Goal: Information Seeking & Learning: Learn about a topic

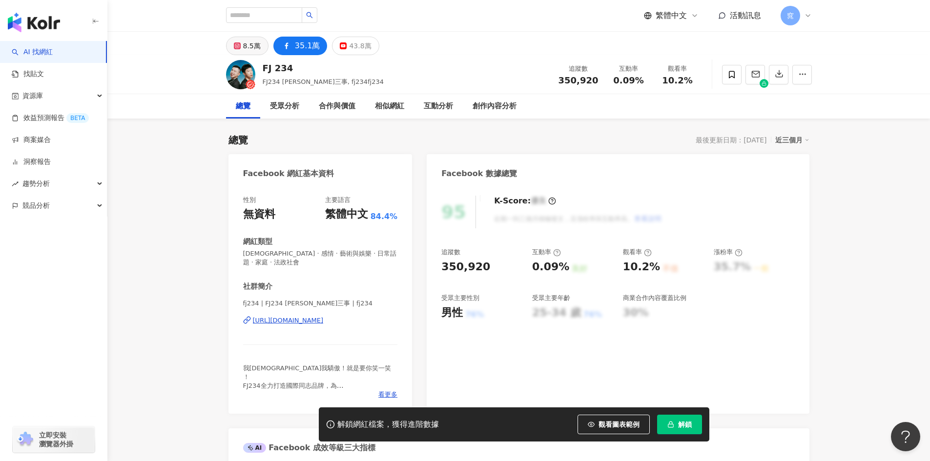
click at [243, 50] on div "8.5萬" at bounding box center [252, 46] width 18 height 14
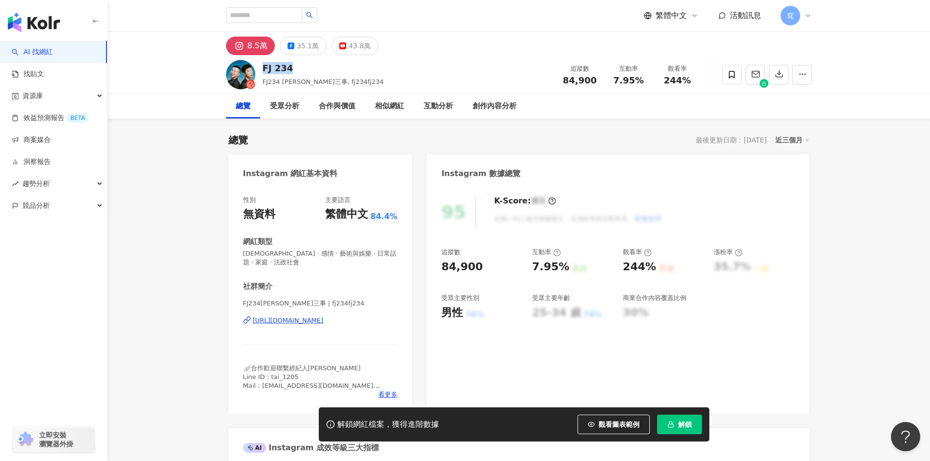
drag, startPoint x: 289, startPoint y: 68, endPoint x: 263, endPoint y: 69, distance: 26.4
click at [263, 69] on div "FJ 234" at bounding box center [324, 68] width 122 height 12
copy div "FJ 234"
click at [324, 320] on div "https://www.instagram.com/fj234fj234/" at bounding box center [288, 320] width 71 height 9
drag, startPoint x: 485, startPoint y: 267, endPoint x: 435, endPoint y: 266, distance: 49.8
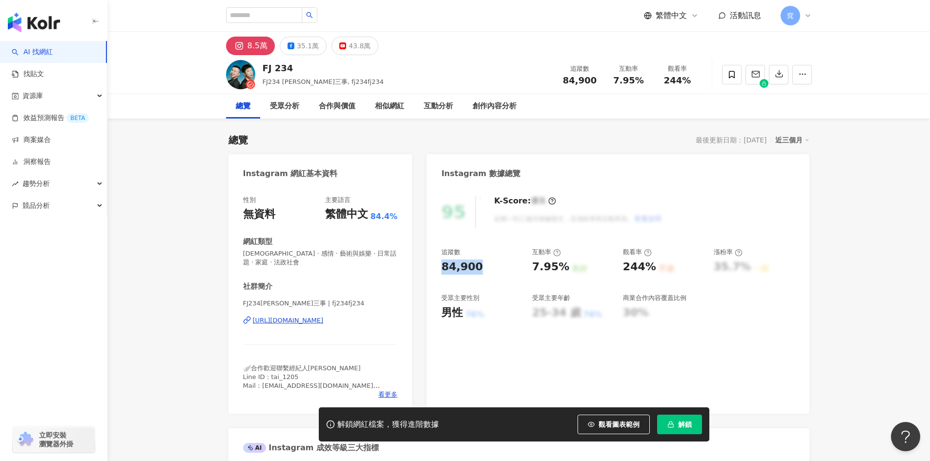
click at [435, 266] on div "95 K-Score : 優良 近期一到三個月積極發文，且漲粉率與互動率高。 查看說明 追蹤數 84,900 互動率 7.95% 良好 觀看率 244% 不佳…" at bounding box center [618, 300] width 382 height 228
copy div "84,900"
drag, startPoint x: 564, startPoint y: 269, endPoint x: 531, endPoint y: 273, distance: 33.5
click at [531, 273] on div "追蹤數 84,900 互動率 7.95% 良好 觀看率 244% 不佳 漲粉率 35.7% 一般 受眾主要性別 男性 76% 受眾主要年齡 25-34 歲 7…" at bounding box center [617, 284] width 353 height 72
copy div "7.95%"
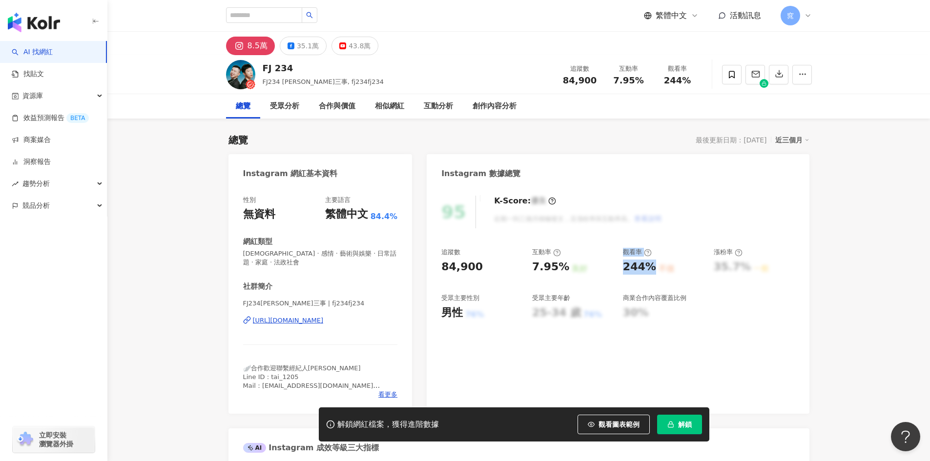
drag, startPoint x: 652, startPoint y: 269, endPoint x: 611, endPoint y: 275, distance: 41.4
click at [611, 275] on div "追蹤數 84,900 互動率 7.95% 良好 觀看率 244% 不佳 漲粉率 35.7% 一般 受眾主要性別 男性 76% 受眾主要年齡 25-34 歲 7…" at bounding box center [617, 284] width 353 height 72
click at [618, 272] on div "追蹤數 84,900 互動率 7.95% 良好 觀看率 244% 不佳 漲粉率 35.7% 一般 受眾主要性別 男性 76% 受眾主要年齡 25-34 歲 7…" at bounding box center [617, 284] width 353 height 72
drag, startPoint x: 621, startPoint y: 270, endPoint x: 648, endPoint y: 270, distance: 27.3
click at [648, 270] on div "追蹤數 84,900 互動率 7.95% 良好 觀看率 244% 不佳 漲粉率 35.7% 一般 受眾主要性別 男性 76% 受眾主要年齡 25-34 歲 7…" at bounding box center [617, 284] width 353 height 72
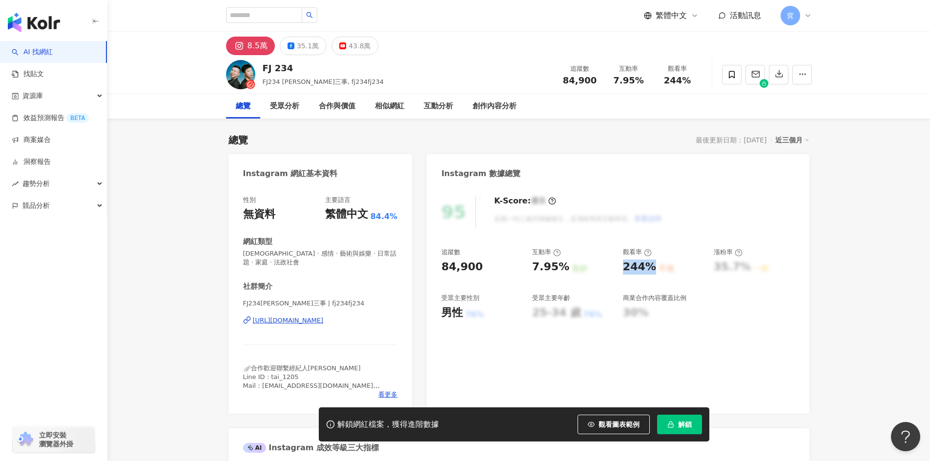
copy div "244%"
click at [301, 50] on div "35.1萬" at bounding box center [308, 46] width 22 height 14
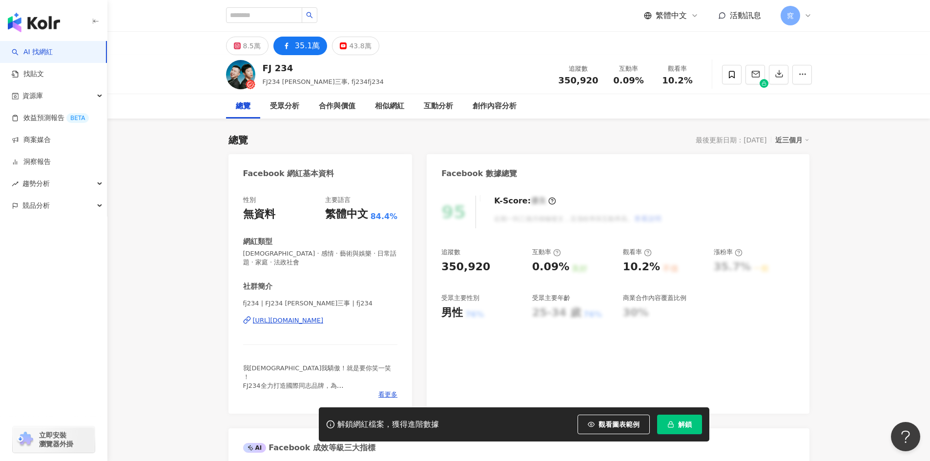
click at [324, 323] on div "https://www.facebook.com/197734774044356" at bounding box center [288, 320] width 71 height 9
click at [332, 47] on button "43.8萬" at bounding box center [355, 46] width 47 height 19
click at [349, 44] on div "43.8萬" at bounding box center [360, 46] width 22 height 14
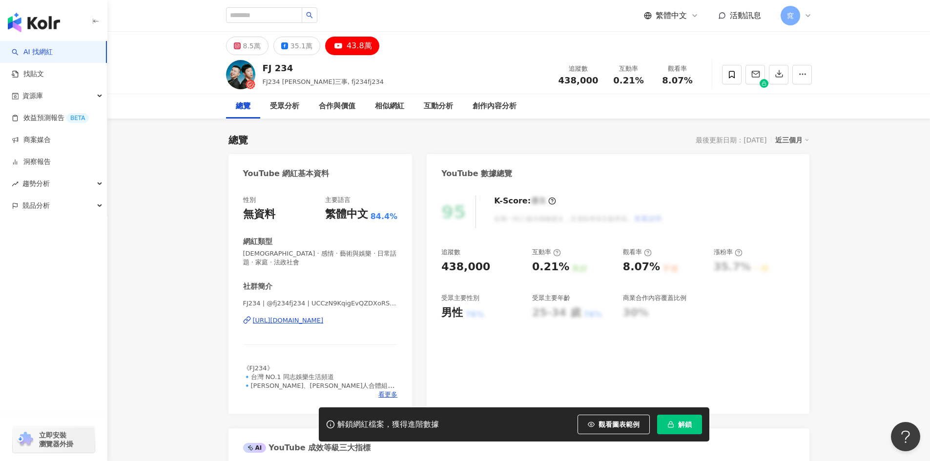
click at [324, 323] on div "https://www.youtube.com/channel/UCCzN9KqigEvQZDXoRSXvjnQ" at bounding box center [288, 320] width 71 height 9
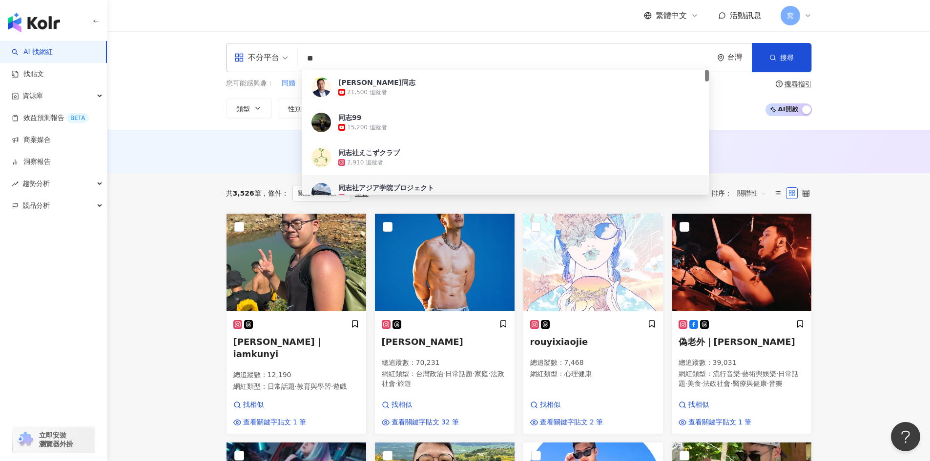
click at [331, 61] on input "**" at bounding box center [505, 58] width 407 height 19
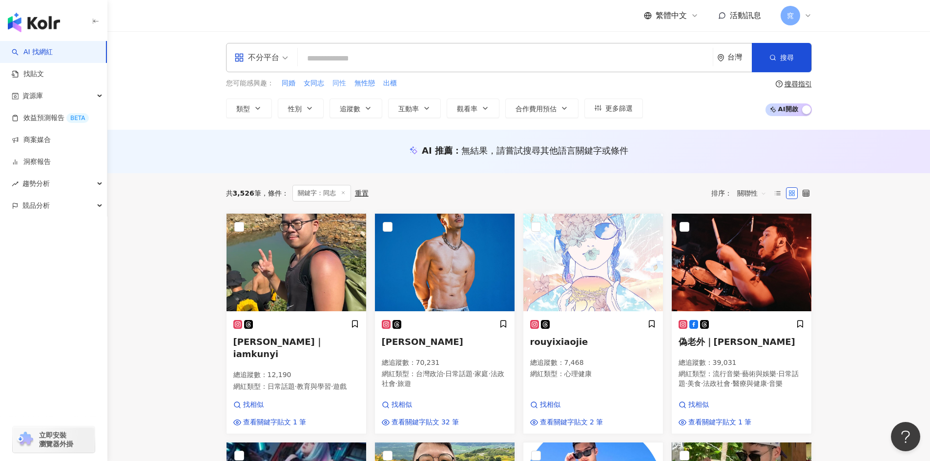
click at [336, 84] on span "同性" at bounding box center [339, 84] width 14 height 10
type input "**"
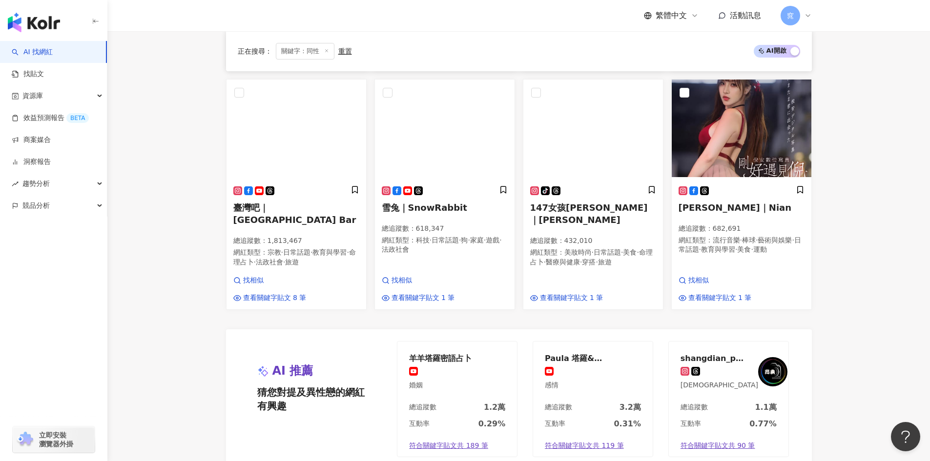
scroll to position [885, 0]
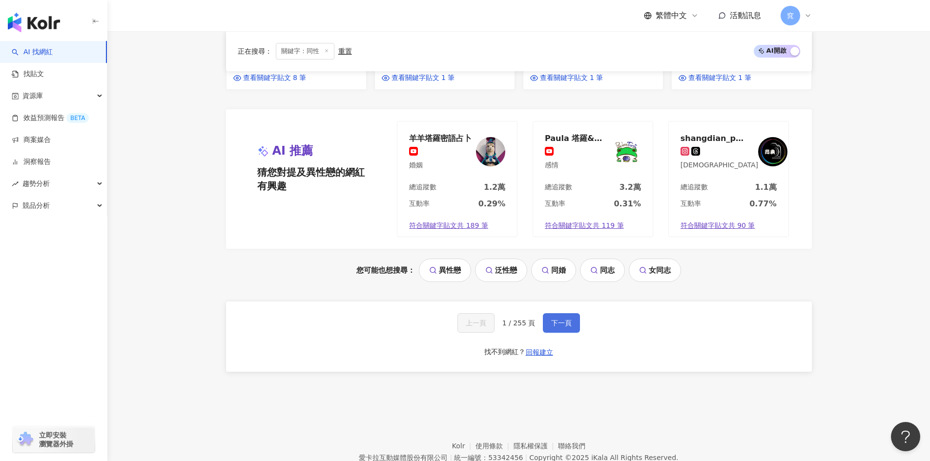
click at [571, 313] on button "下一頁" at bounding box center [561, 323] width 37 height 20
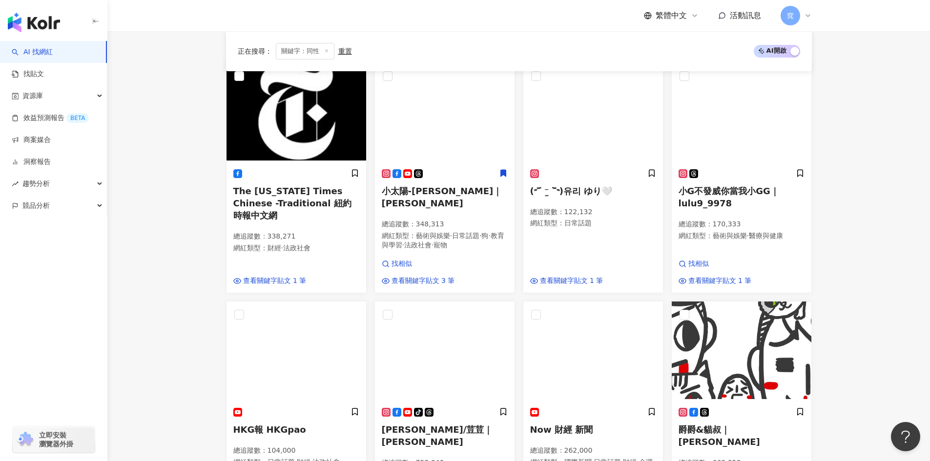
scroll to position [342, 0]
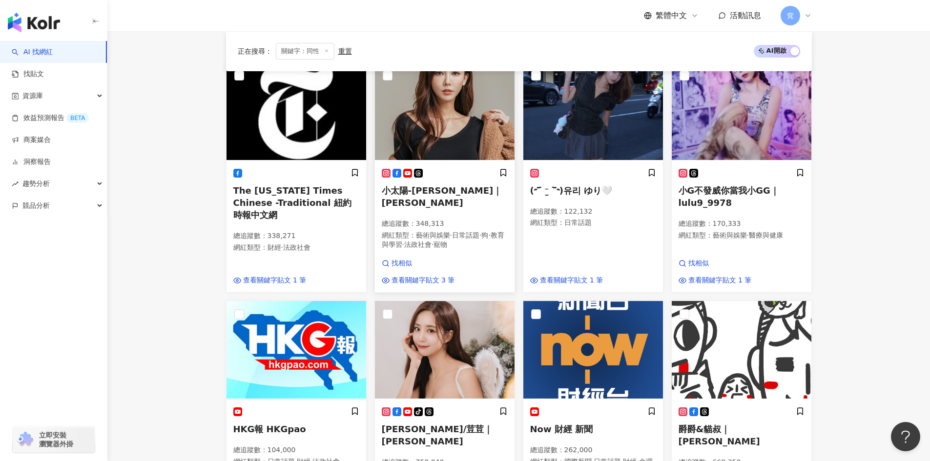
click at [494, 189] on span "小太陽-楊楊 Milly Yang｜Milly Yang" at bounding box center [442, 197] width 121 height 22
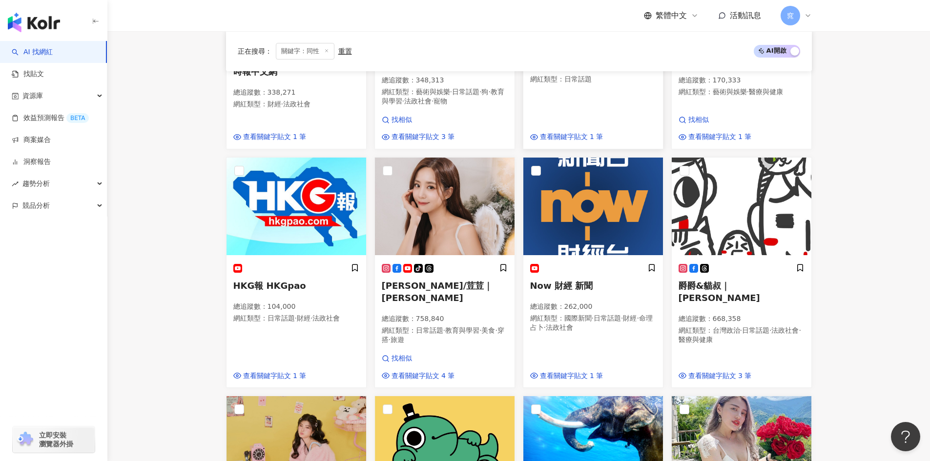
scroll to position [488, 0]
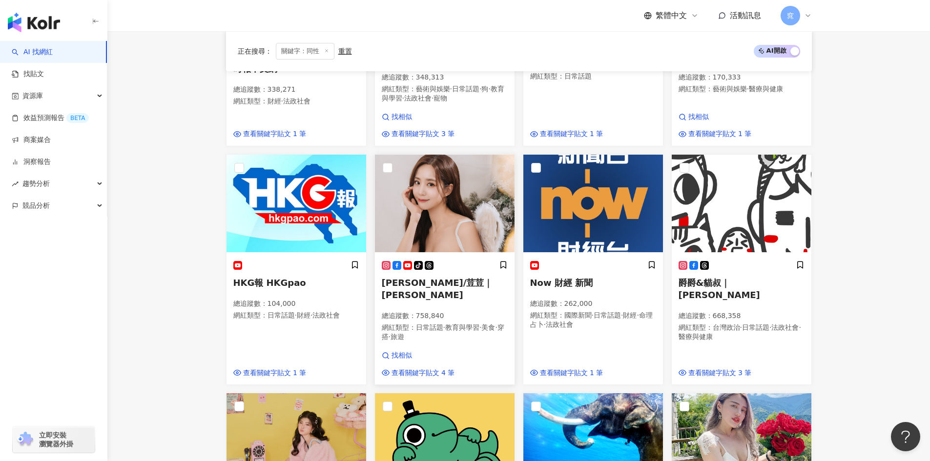
click at [473, 311] on p "總追蹤數 ： 758,840" at bounding box center [445, 316] width 126 height 10
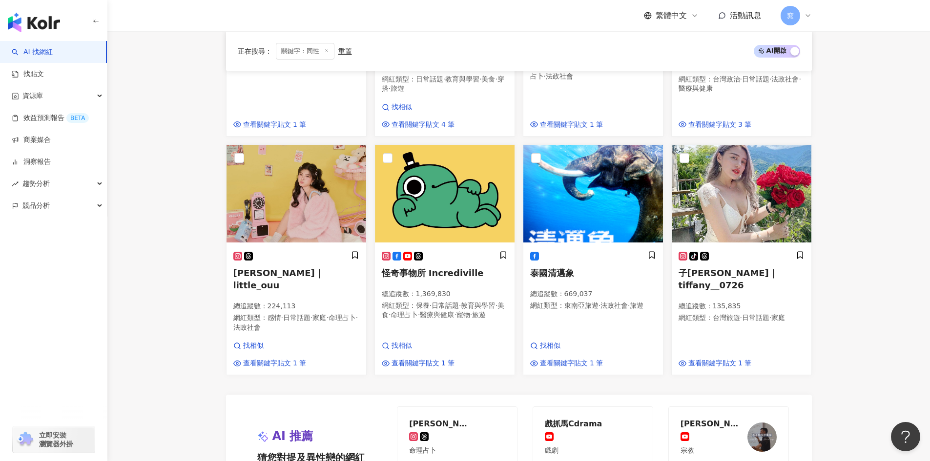
scroll to position [732, 0]
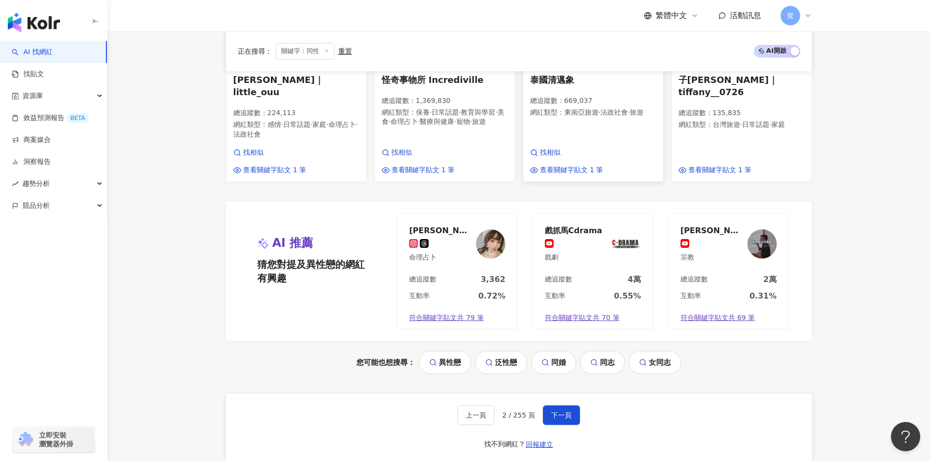
scroll to position [976, 0]
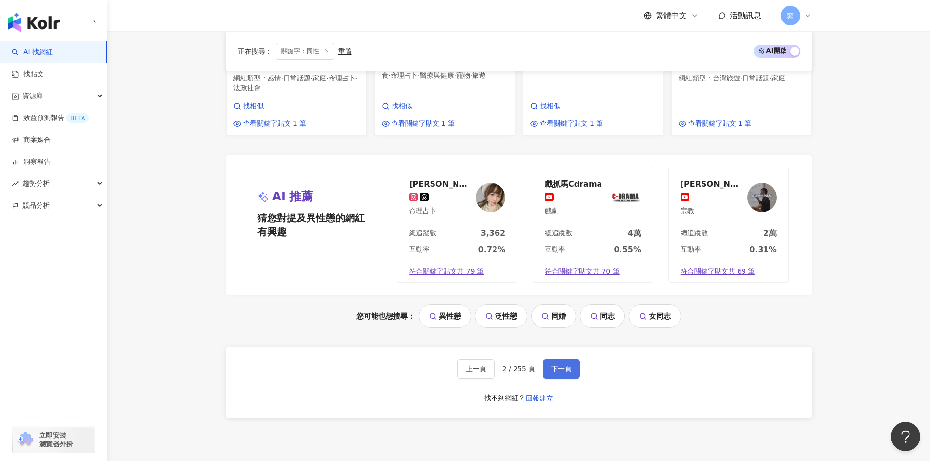
click at [560, 365] on span "下一頁" at bounding box center [561, 369] width 21 height 8
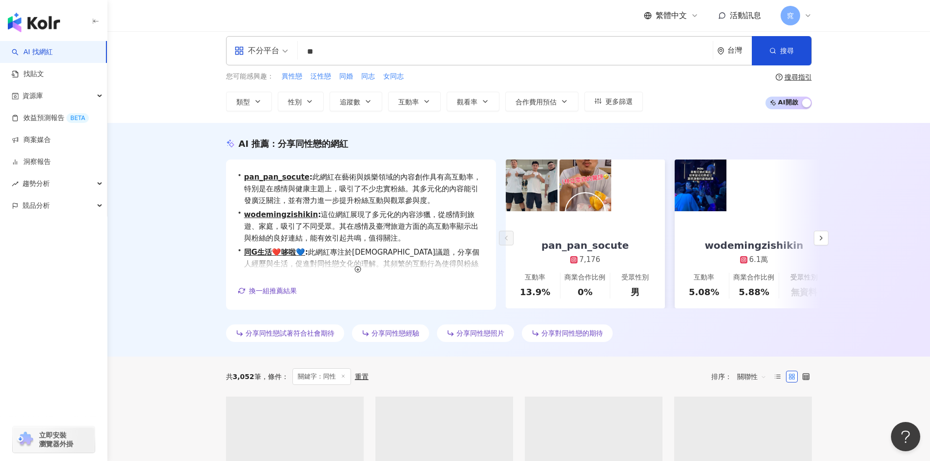
scroll to position [0, 0]
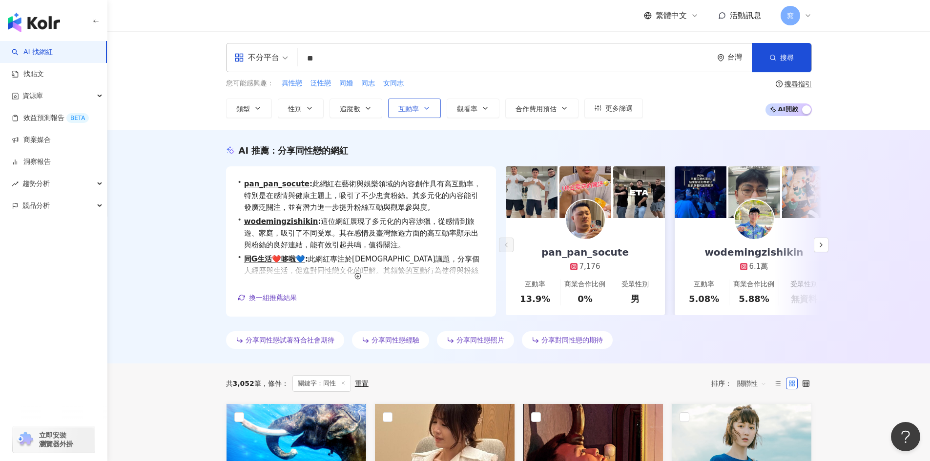
click at [431, 110] on button "互動率" at bounding box center [414, 109] width 53 height 20
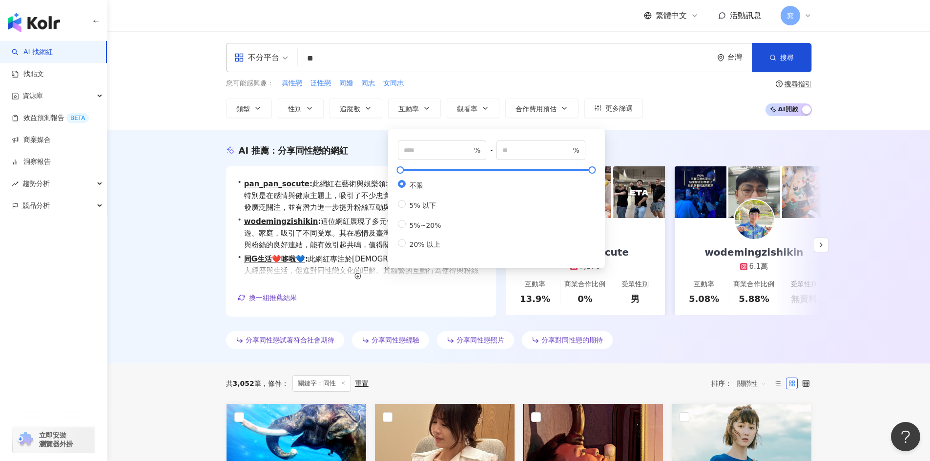
click at [446, 230] on div "不限 5% 以下 5%~20% 20% 以上" at bounding box center [423, 214] width 51 height 69
click at [406, 229] on span "5%~20%" at bounding box center [426, 226] width 40 height 8
type input "*"
type input "*****"
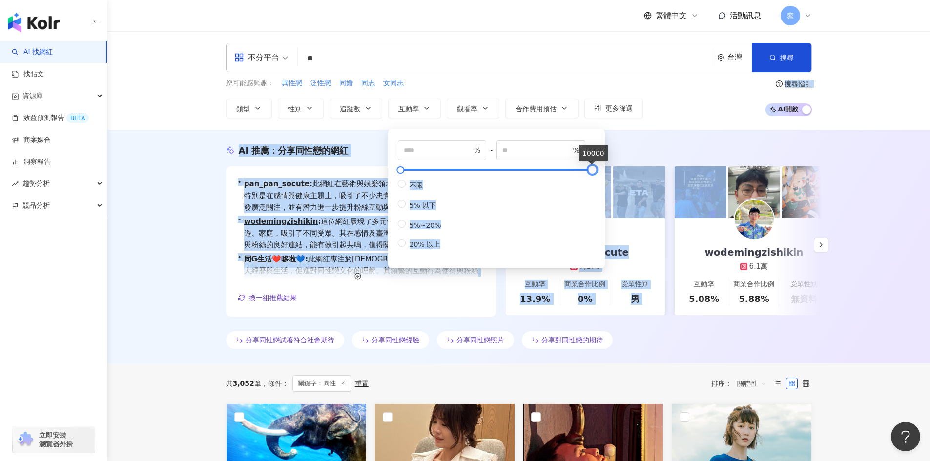
drag, startPoint x: 399, startPoint y: 171, endPoint x: 713, endPoint y: 200, distance: 315.2
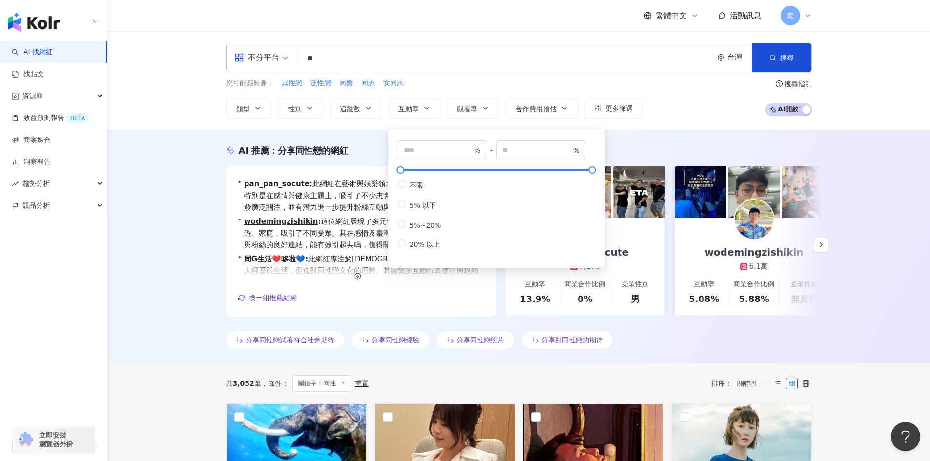
click at [427, 53] on input "**" at bounding box center [505, 58] width 407 height 19
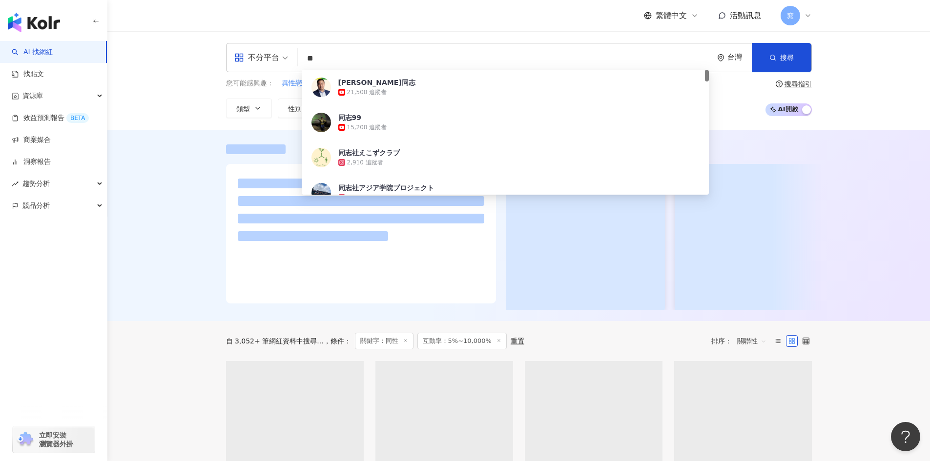
click at [347, 57] on input "**" at bounding box center [505, 58] width 407 height 19
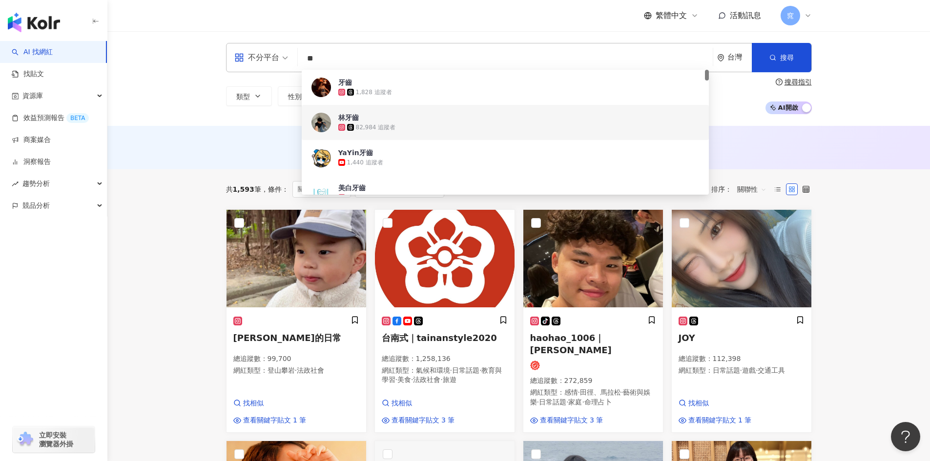
type input "**"
click at [263, 120] on div "不分平台 ** 台灣 搜尋 56301ce9-6796-4896-9f9d-e296df0400ad 7935c130-b7dd-4dd5-b51e-99cc…" at bounding box center [518, 78] width 823 height 95
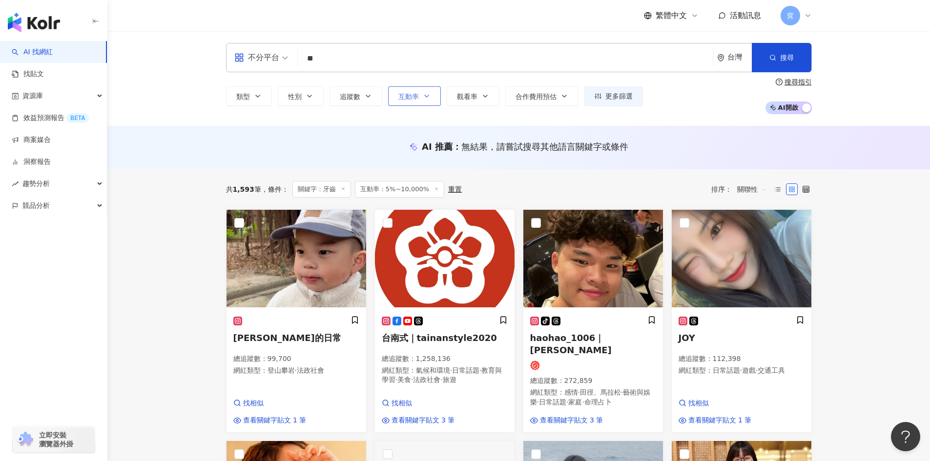
click at [426, 97] on icon "button" at bounding box center [427, 96] width 4 height 2
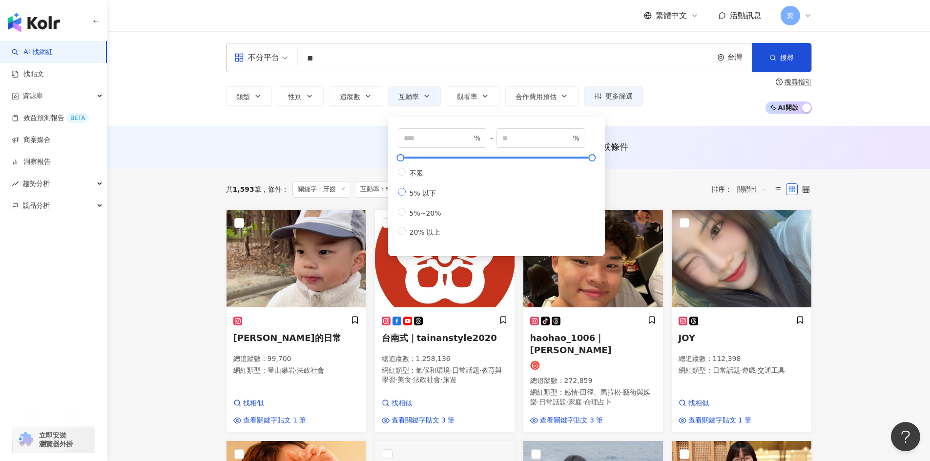
click at [431, 197] on span "5% 以下" at bounding box center [423, 193] width 35 height 8
type input "*"
click at [427, 217] on span "5%~20%" at bounding box center [426, 213] width 40 height 8
type input "*"
type input "**"
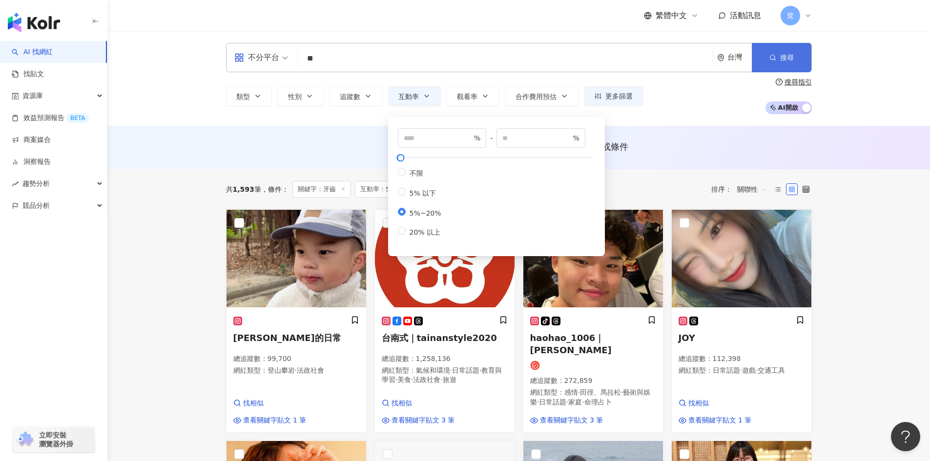
click at [782, 64] on button "搜尋" at bounding box center [782, 57] width 60 height 29
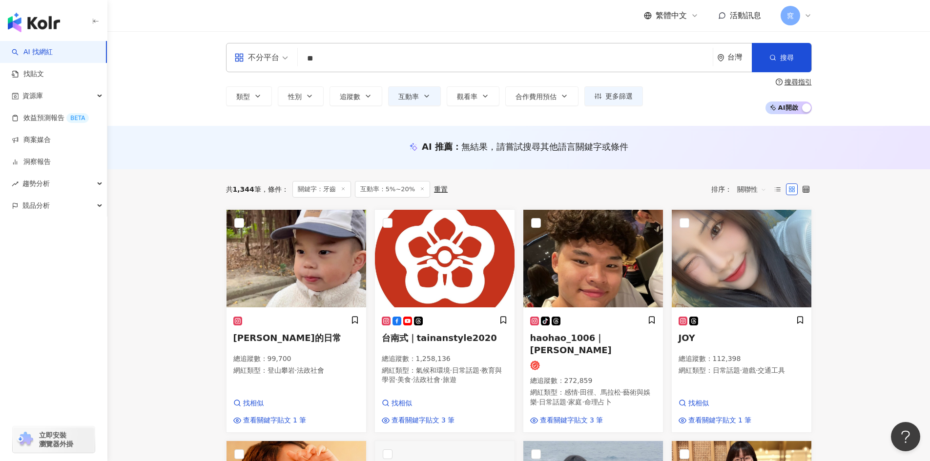
click at [319, 59] on input "**" at bounding box center [505, 58] width 407 height 19
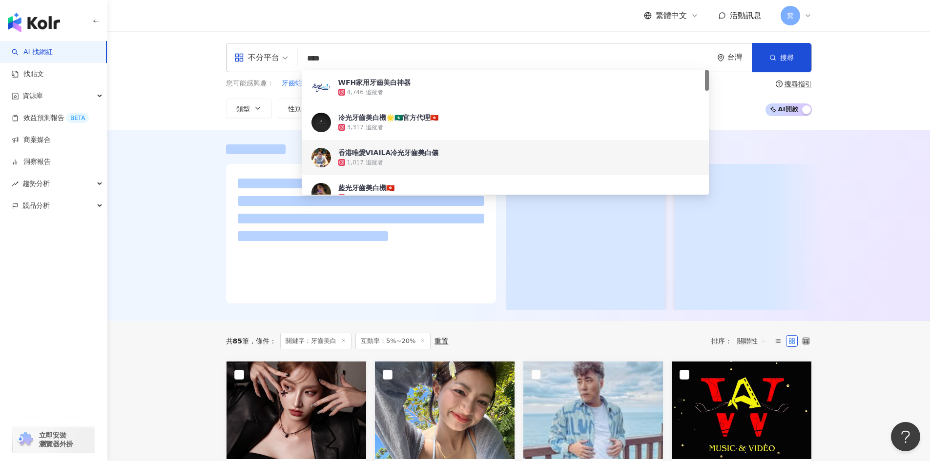
type input "****"
click at [189, 159] on div at bounding box center [518, 225] width 823 height 191
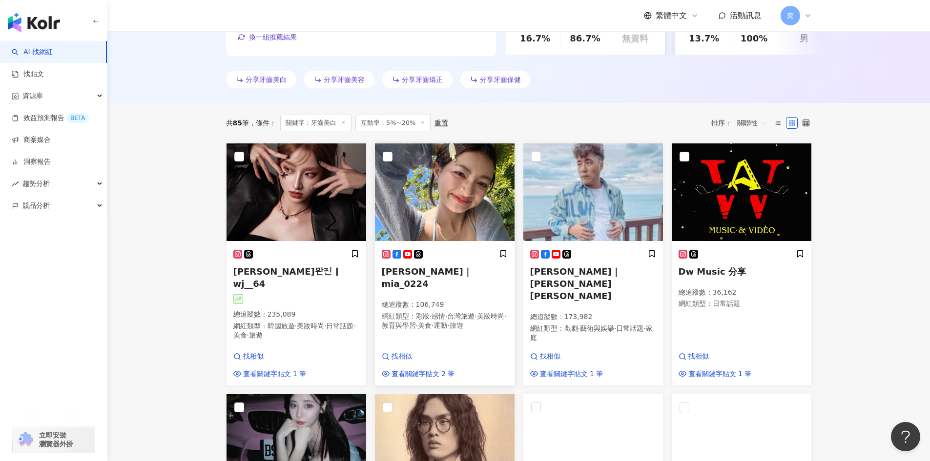
scroll to position [250, 0]
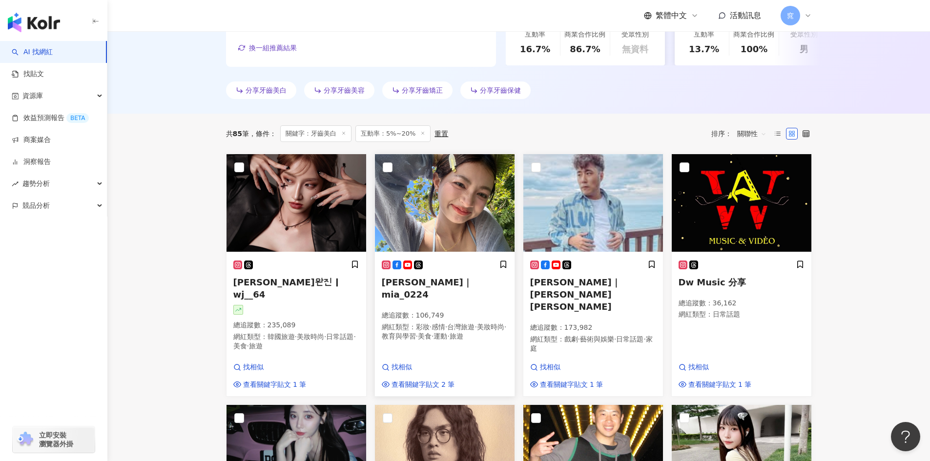
click at [470, 234] on img at bounding box center [445, 203] width 140 height 98
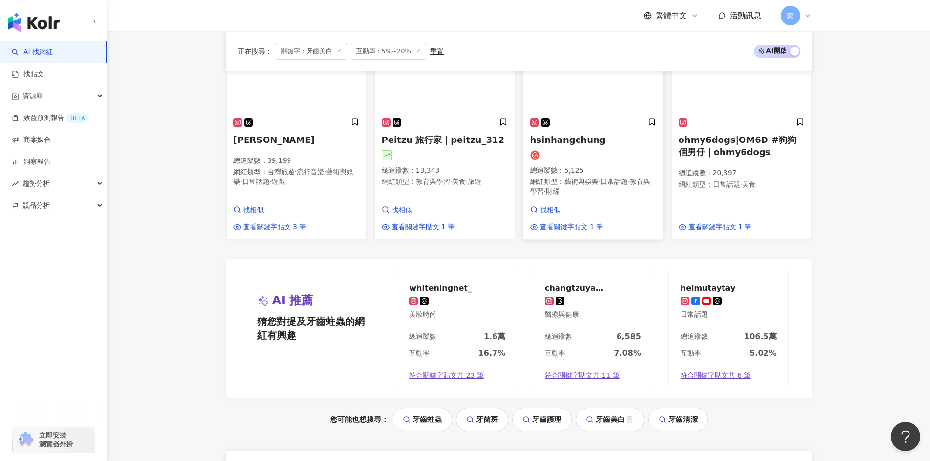
scroll to position [885, 0]
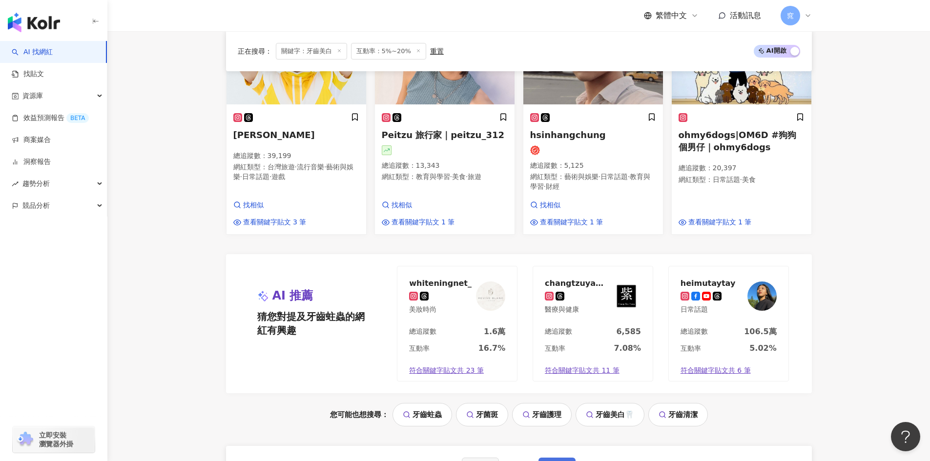
click at [561, 458] on button "下一頁" at bounding box center [556, 468] width 37 height 20
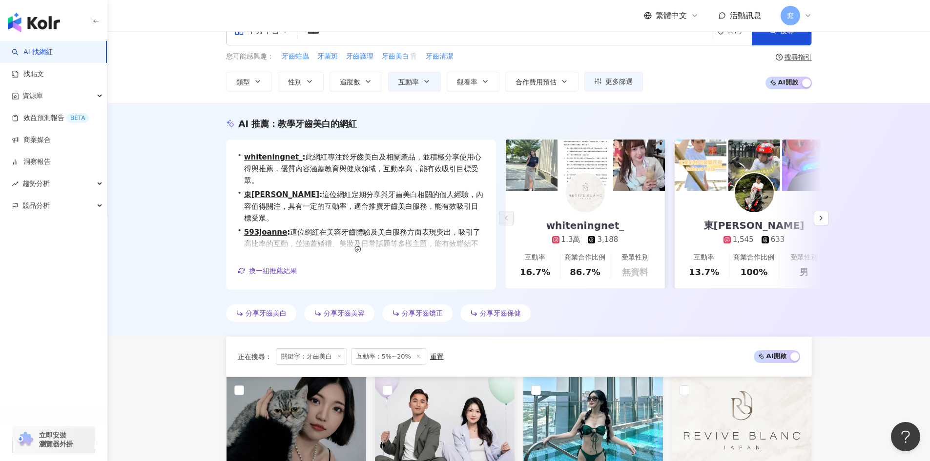
scroll to position [0, 0]
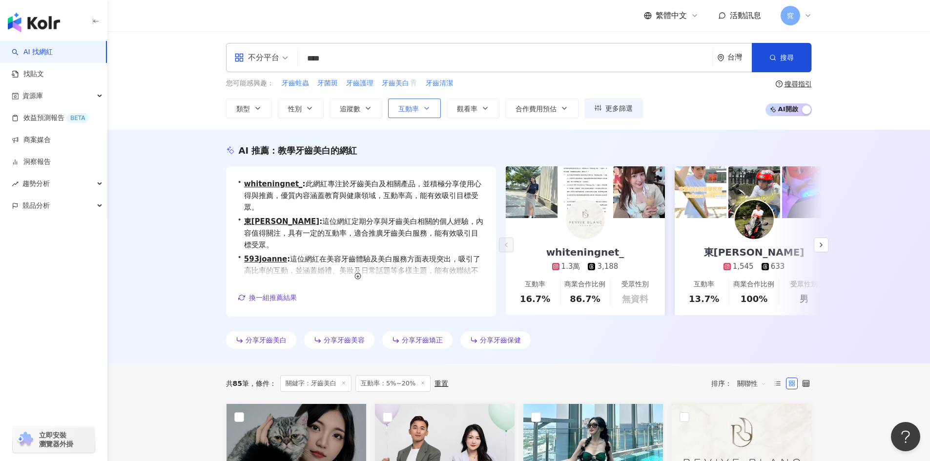
click at [431, 113] on button "互動率" at bounding box center [414, 109] width 53 height 20
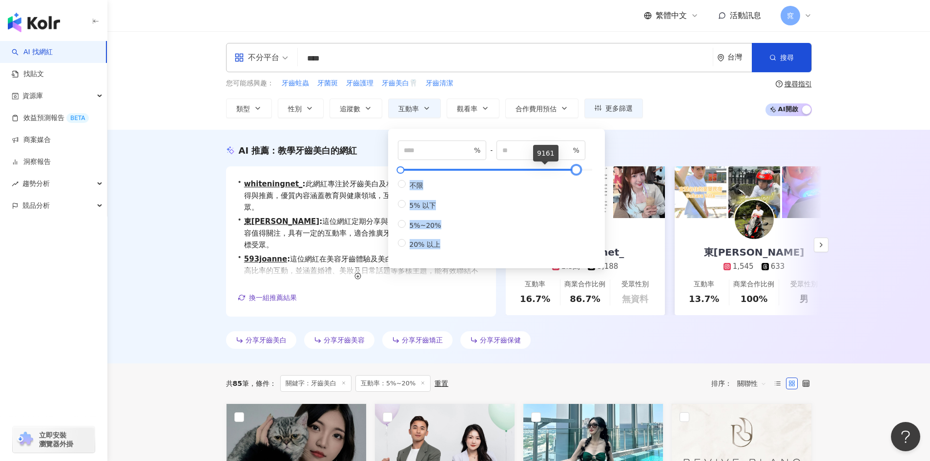
type input "*****"
drag, startPoint x: 403, startPoint y: 168, endPoint x: 595, endPoint y: 170, distance: 191.4
click at [595, 170] on div at bounding box center [591, 169] width 5 height 5
click at [654, 146] on div "AI 推薦 ： 教學牙齒美白的網紅" at bounding box center [519, 151] width 586 height 12
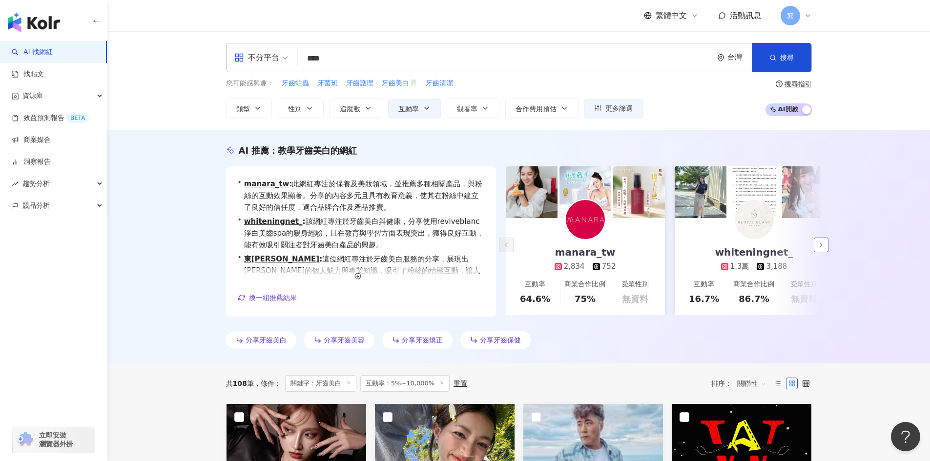
click at [824, 247] on icon "button" at bounding box center [821, 245] width 8 height 8
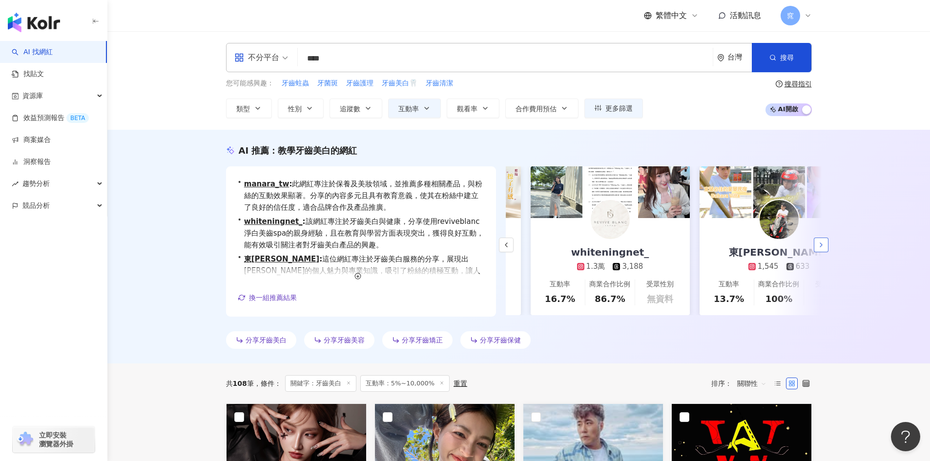
scroll to position [0, 169]
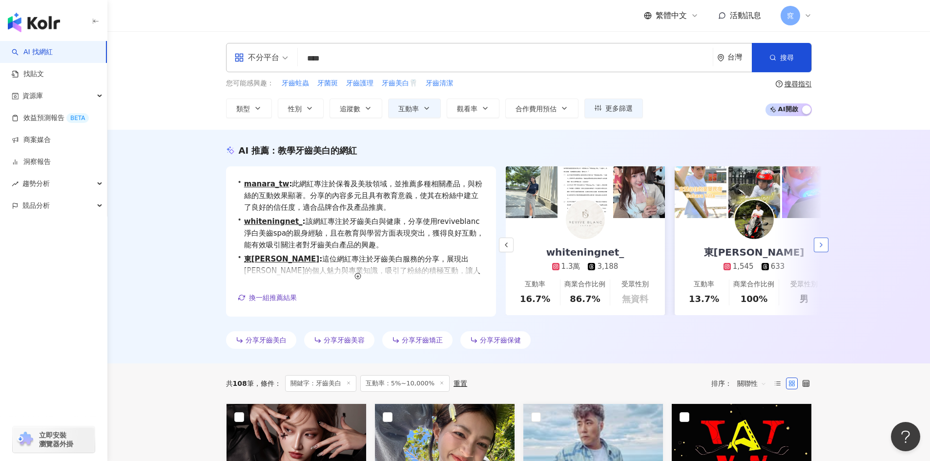
click at [824, 247] on icon "button" at bounding box center [821, 245] width 8 height 8
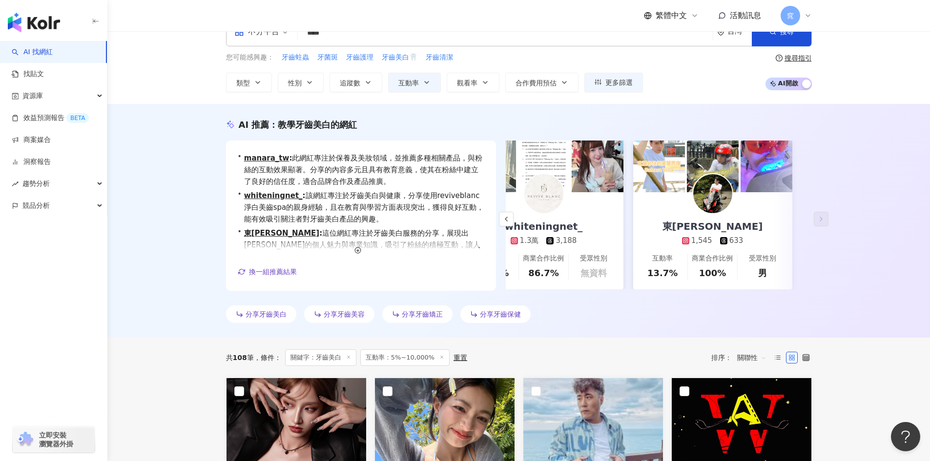
scroll to position [0, 0]
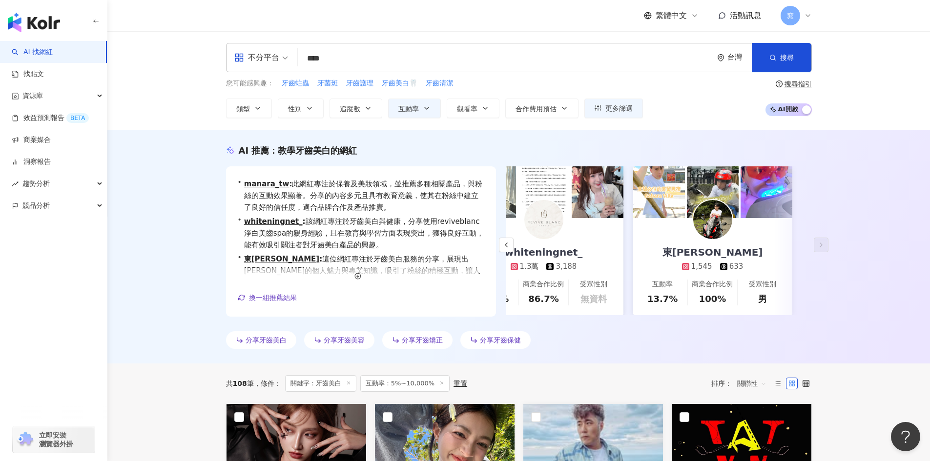
click at [477, 64] on input "****" at bounding box center [505, 58] width 407 height 19
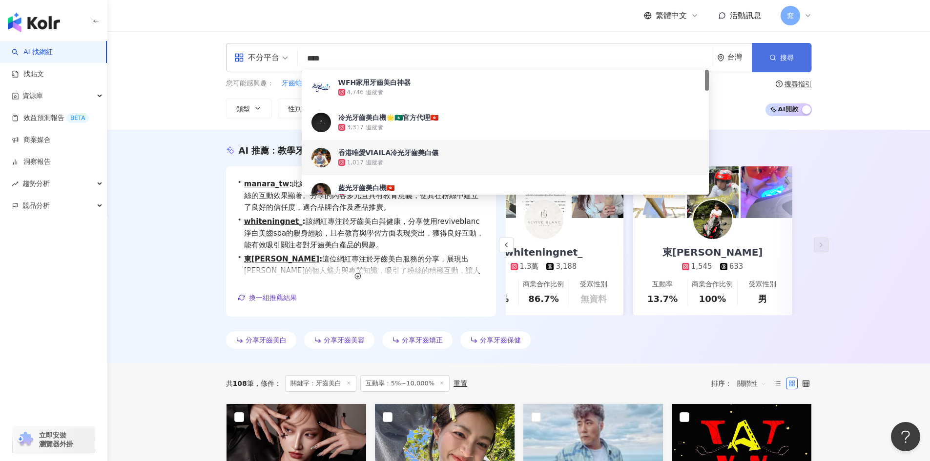
click at [769, 61] on button "搜尋" at bounding box center [782, 57] width 60 height 29
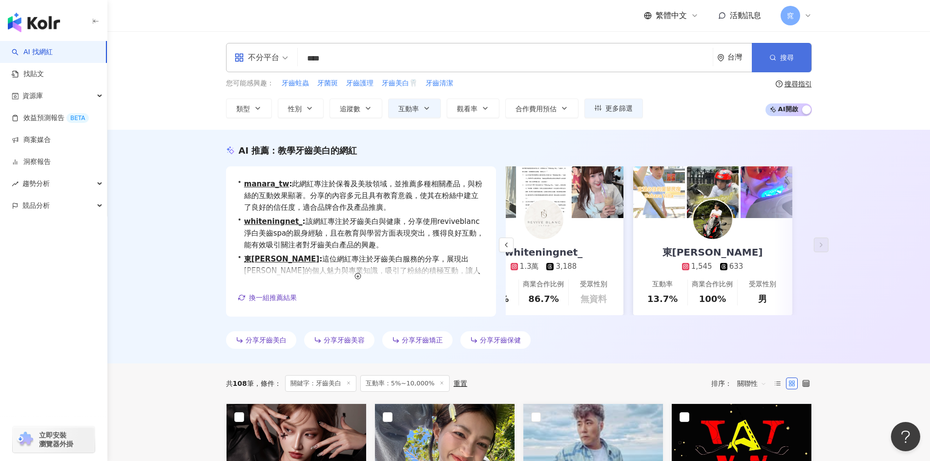
click at [769, 61] on button "搜尋" at bounding box center [782, 57] width 60 height 29
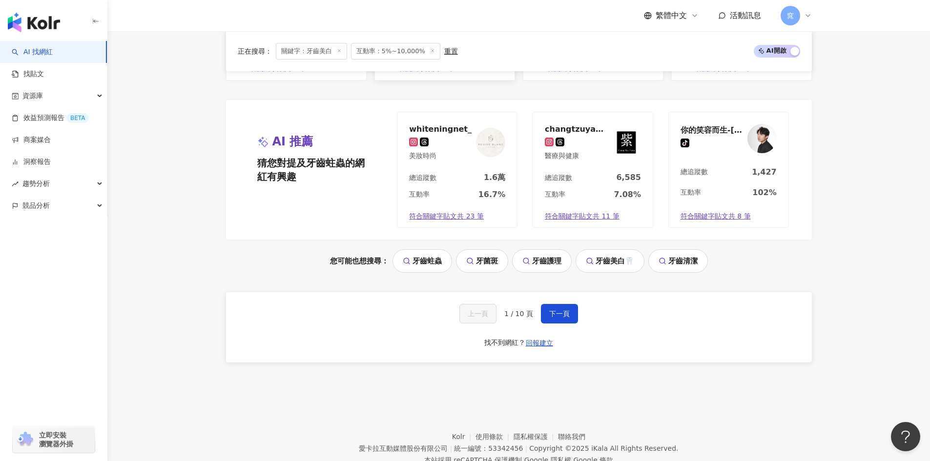
scroll to position [1069, 0]
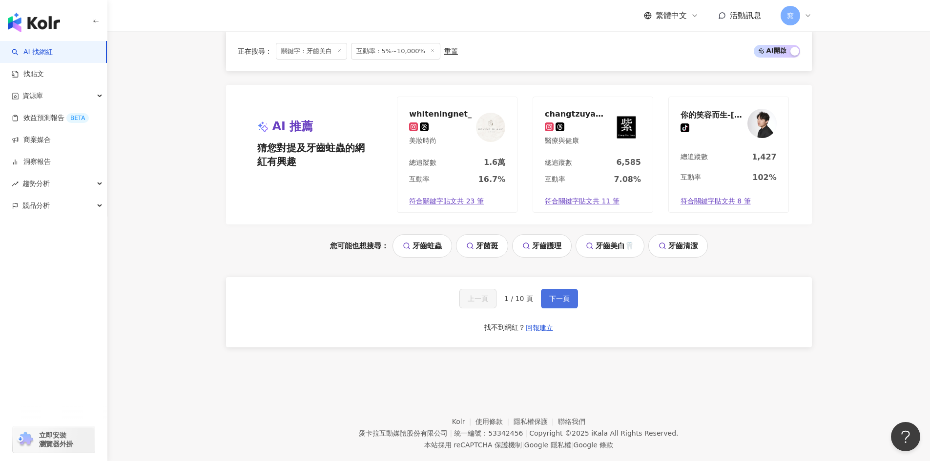
click at [555, 295] on span "下一頁" at bounding box center [559, 299] width 21 height 8
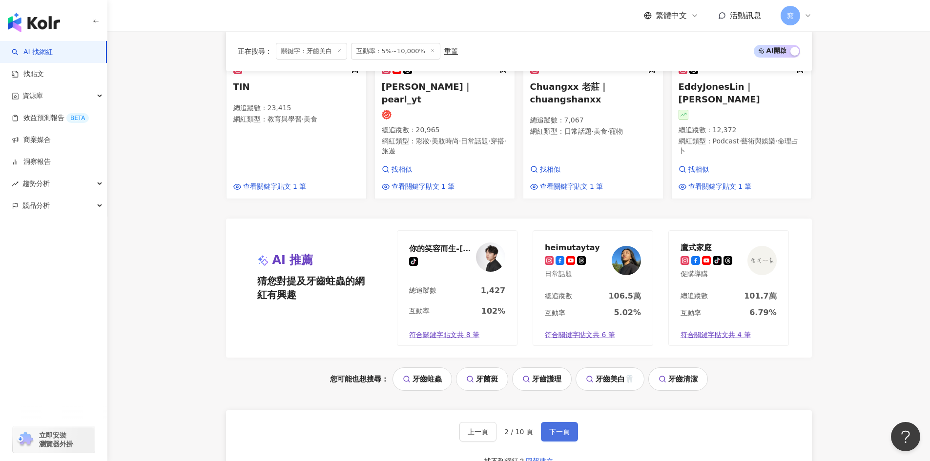
scroll to position [1075, 0]
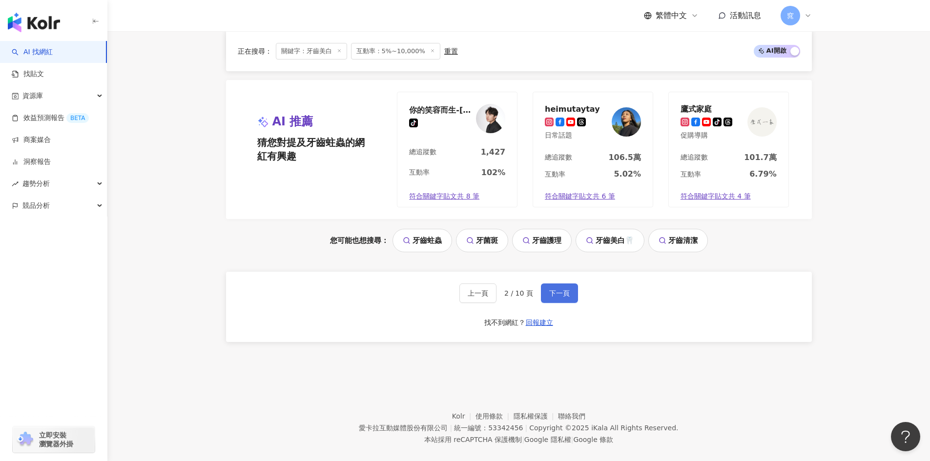
click at [556, 288] on button "下一頁" at bounding box center [559, 294] width 37 height 20
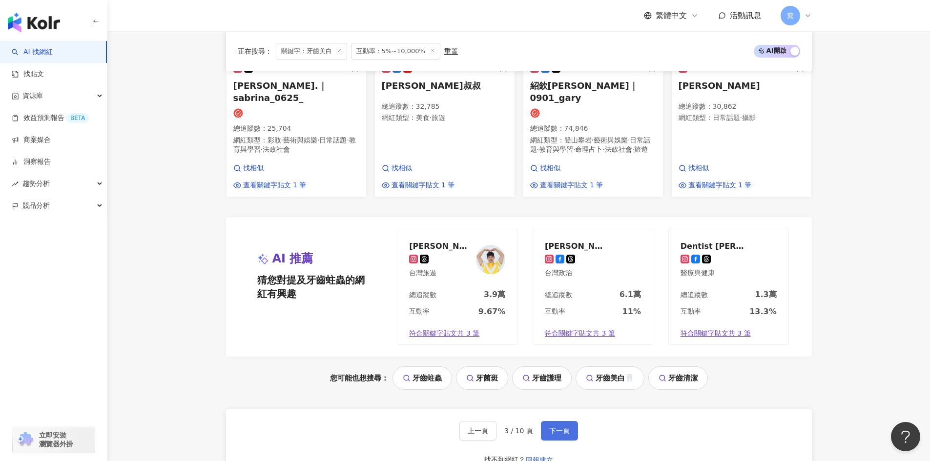
scroll to position [1069, 0]
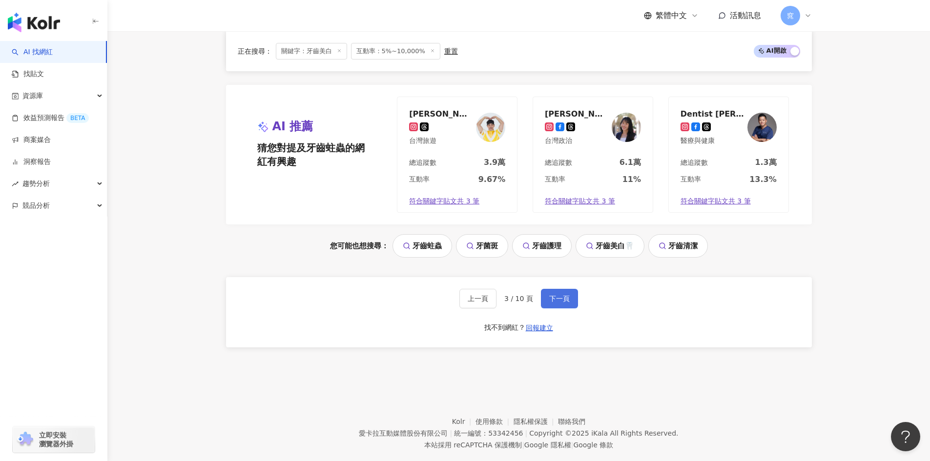
click at [556, 289] on button "下一頁" at bounding box center [559, 299] width 37 height 20
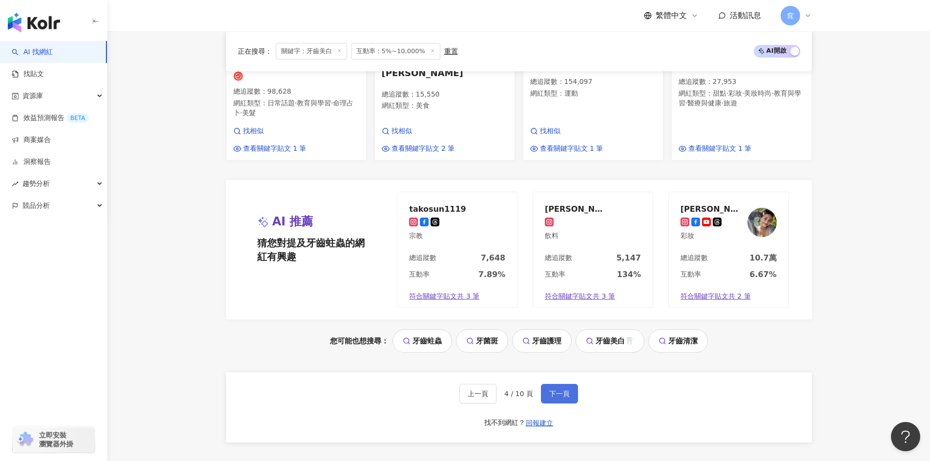
scroll to position [1056, 0]
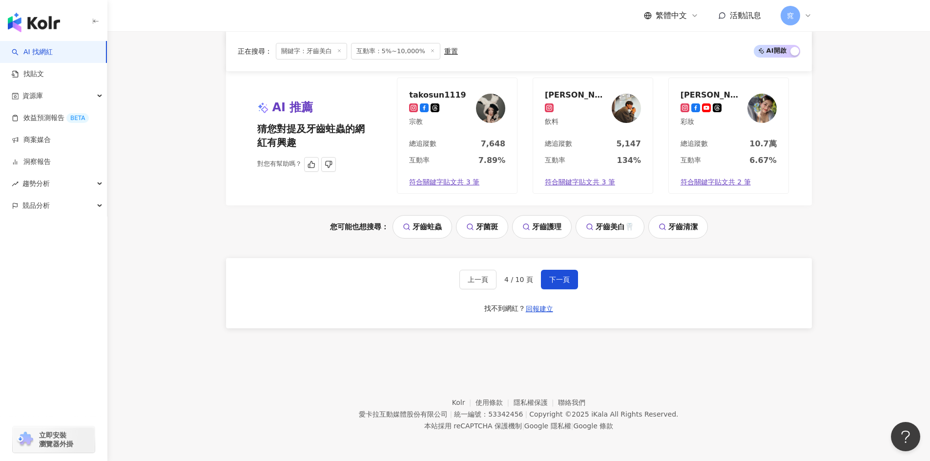
click at [496, 120] on img at bounding box center [490, 108] width 29 height 29
click at [570, 277] on button "下一頁" at bounding box center [559, 280] width 37 height 20
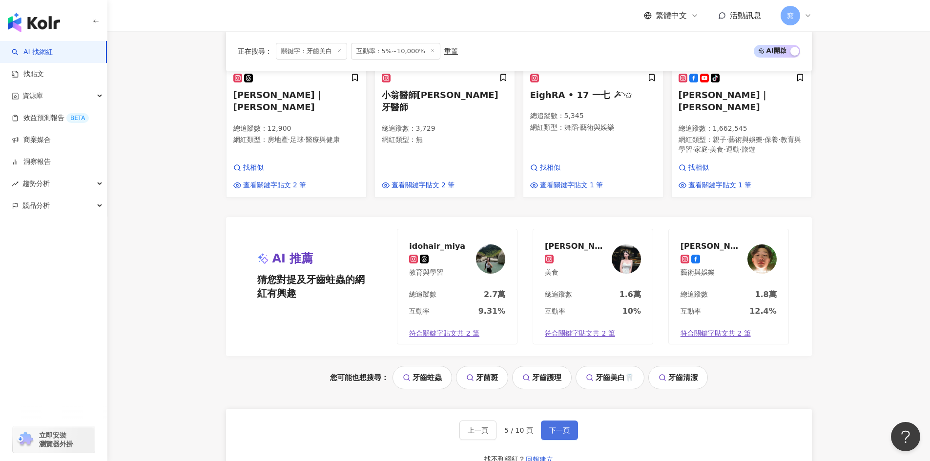
scroll to position [1059, 0]
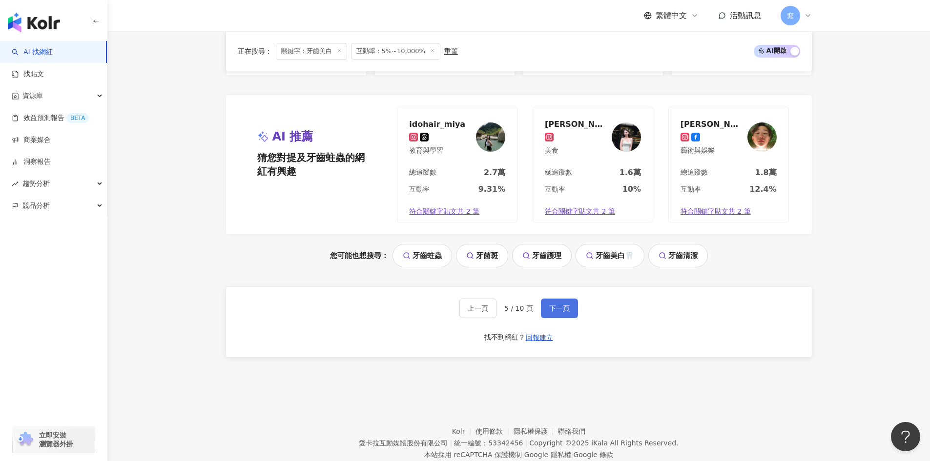
click at [570, 299] on button "下一頁" at bounding box center [559, 309] width 37 height 20
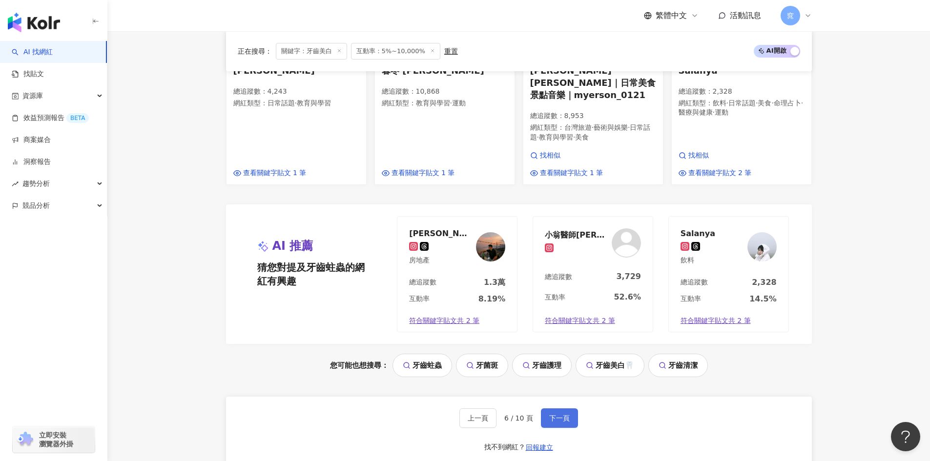
scroll to position [1050, 0]
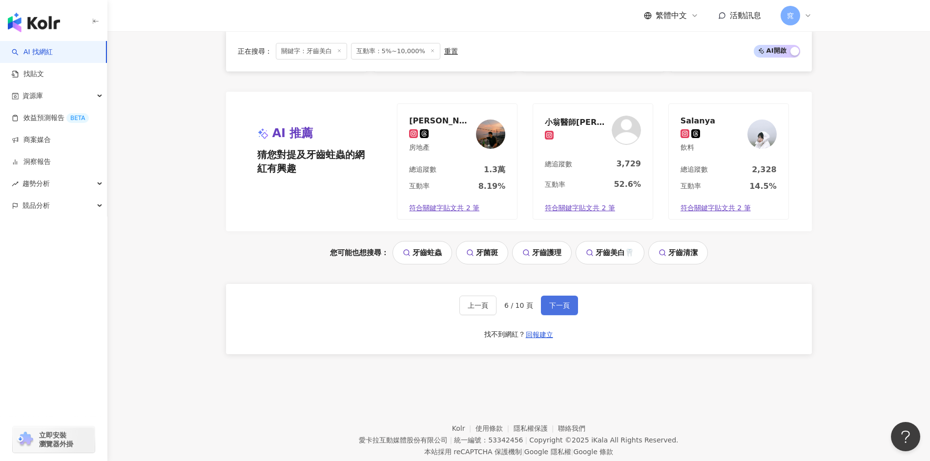
click at [570, 296] on button "下一頁" at bounding box center [559, 306] width 37 height 20
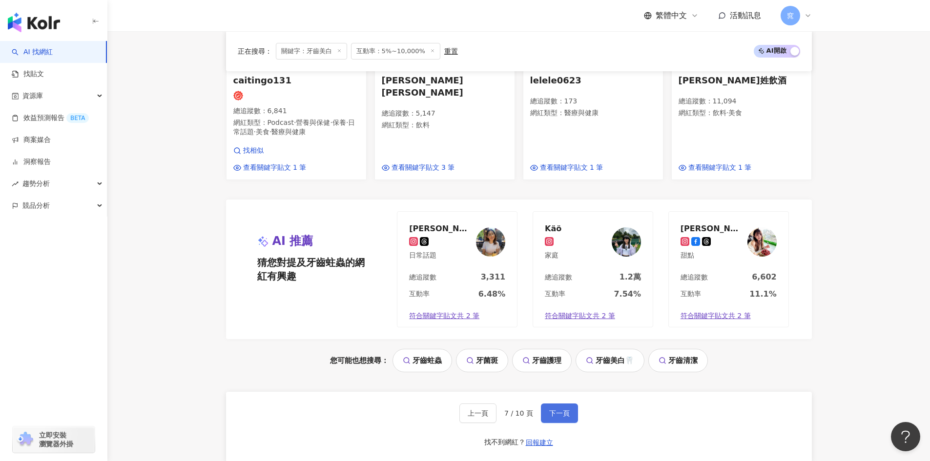
scroll to position [1056, 0]
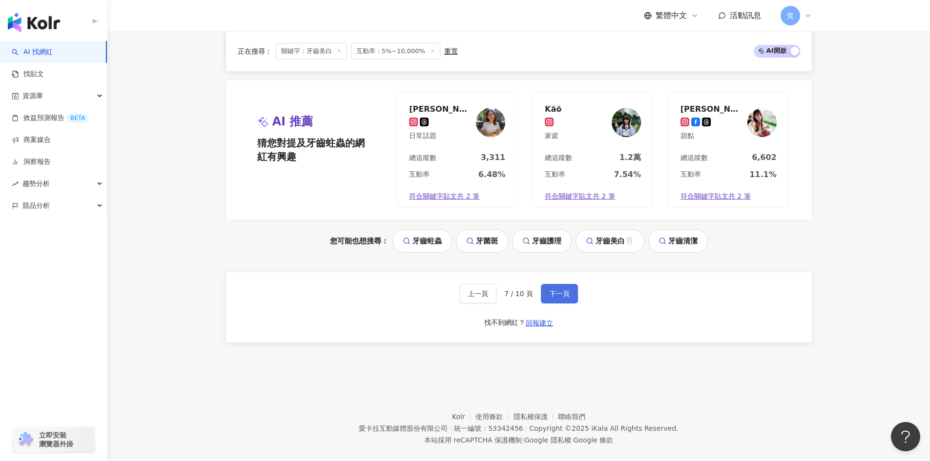
click at [570, 284] on button "下一頁" at bounding box center [559, 294] width 37 height 20
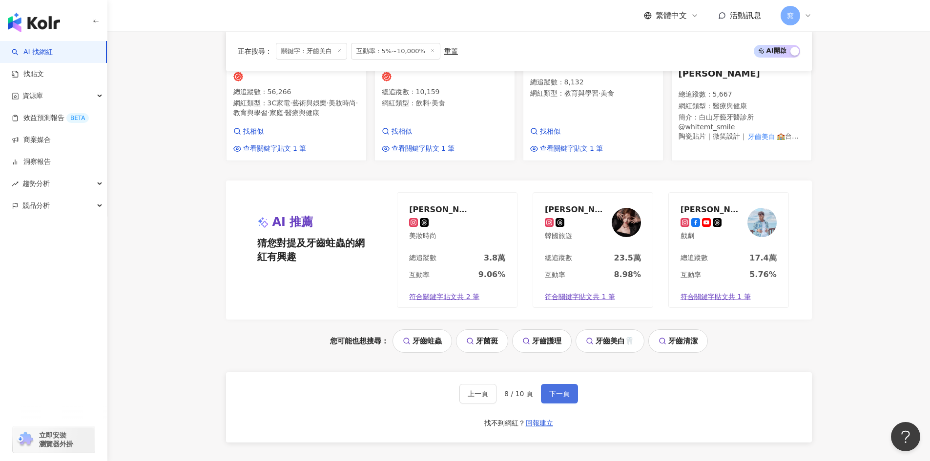
scroll to position [1037, 0]
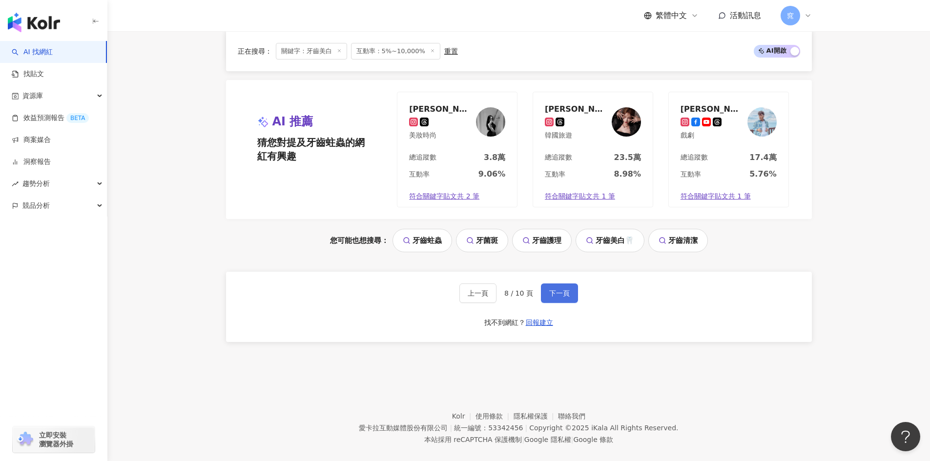
click at [569, 284] on button "下一頁" at bounding box center [559, 294] width 37 height 20
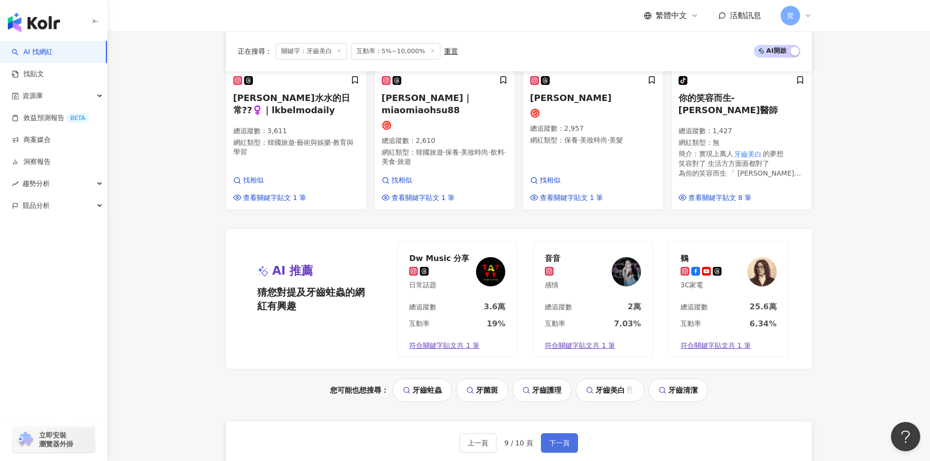
scroll to position [1072, 0]
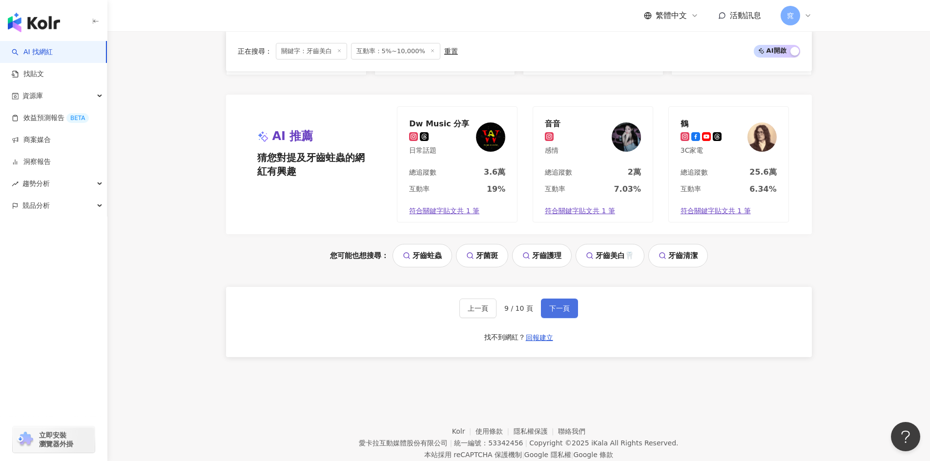
click at [569, 299] on button "下一頁" at bounding box center [559, 309] width 37 height 20
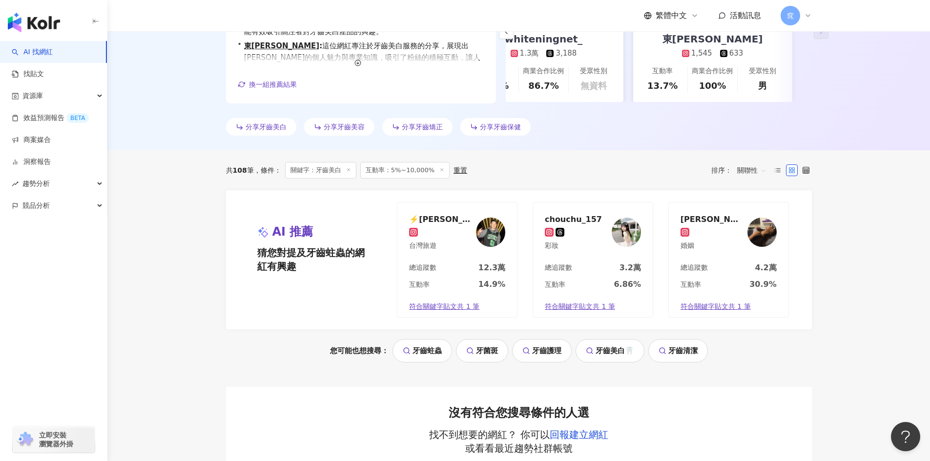
scroll to position [0, 0]
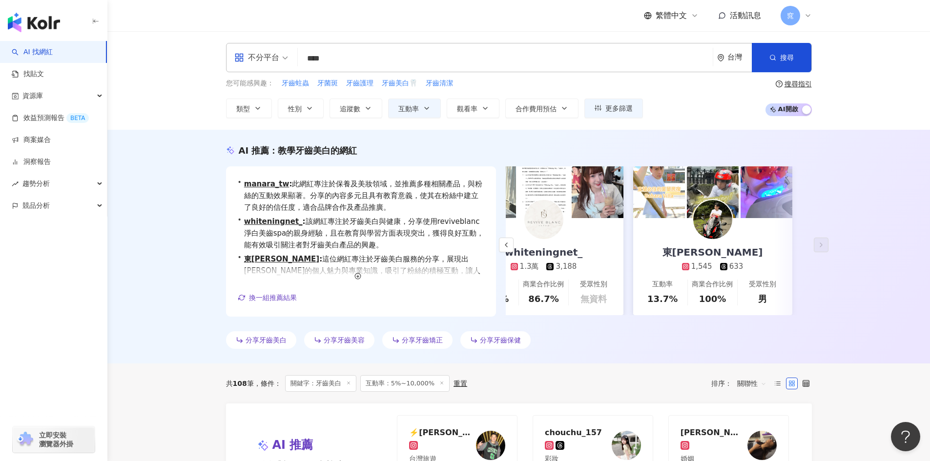
click at [335, 59] on input "****" at bounding box center [505, 58] width 407 height 19
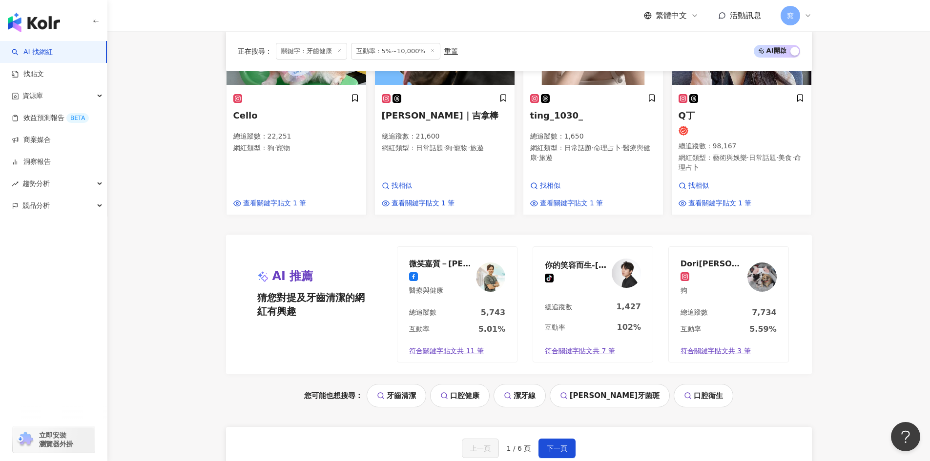
scroll to position [1025, 0]
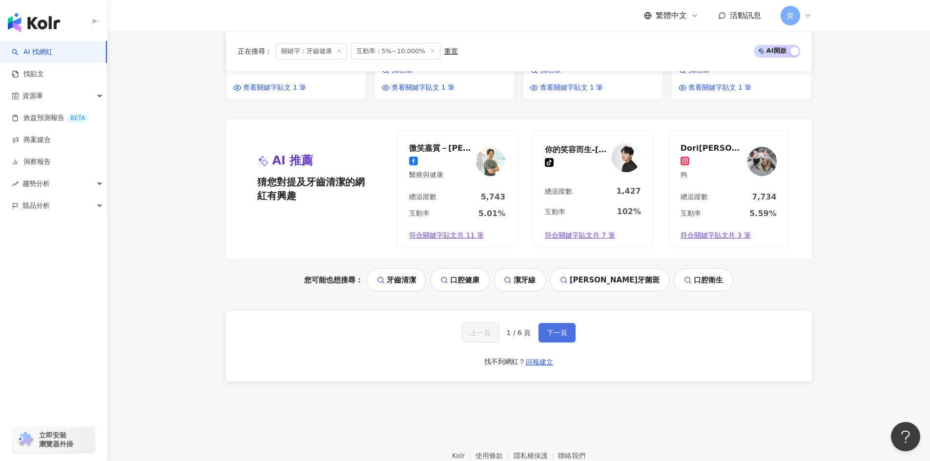
click at [570, 323] on button "下一頁" at bounding box center [556, 333] width 37 height 20
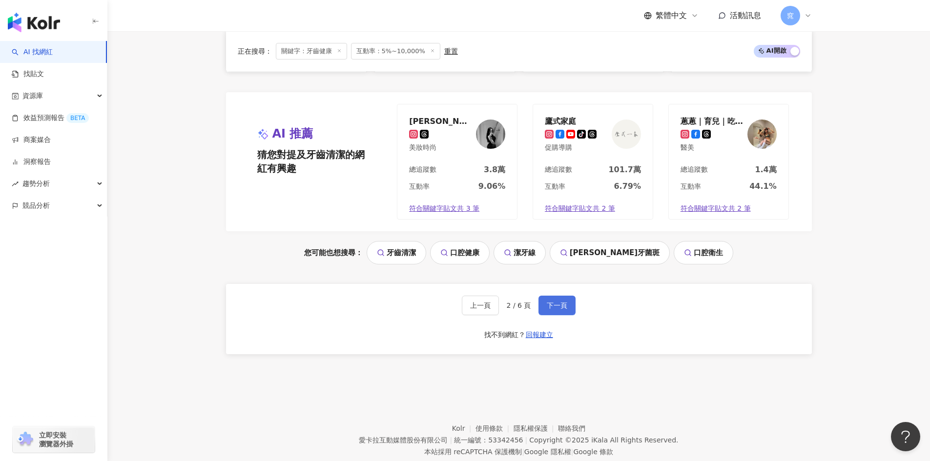
click at [570, 315] on button "下一頁" at bounding box center [556, 306] width 37 height 20
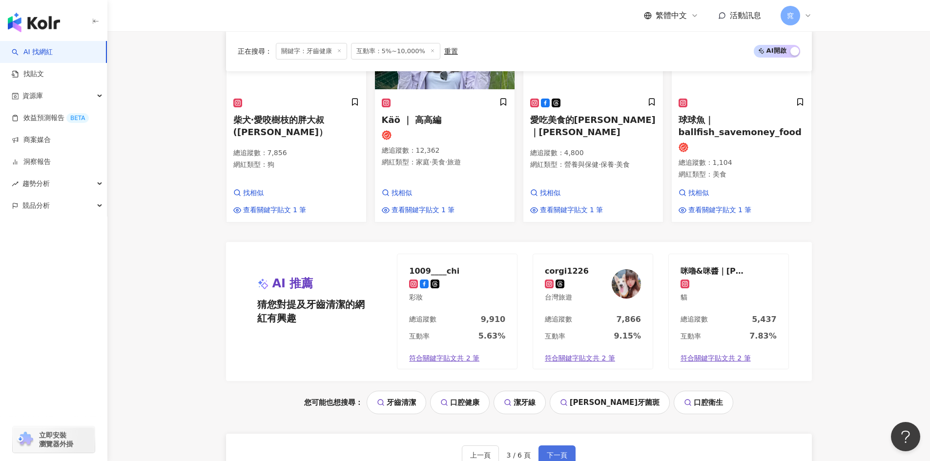
scroll to position [1009, 0]
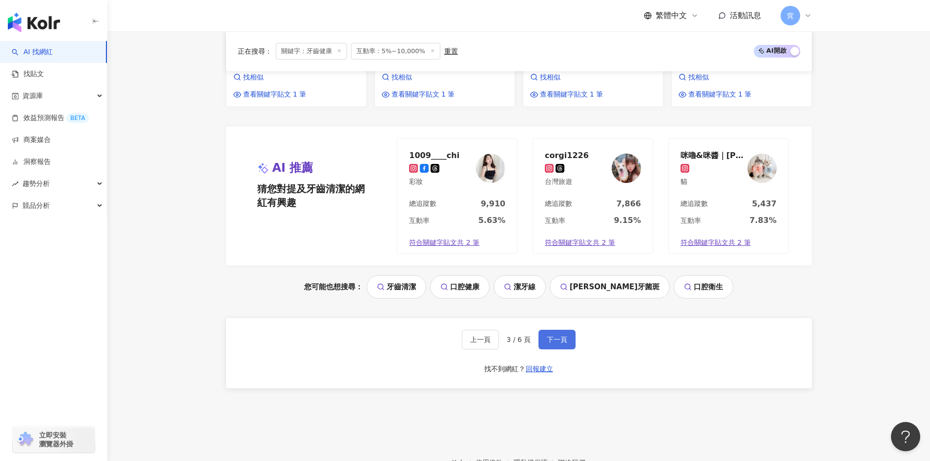
click at [569, 330] on button "下一頁" at bounding box center [556, 340] width 37 height 20
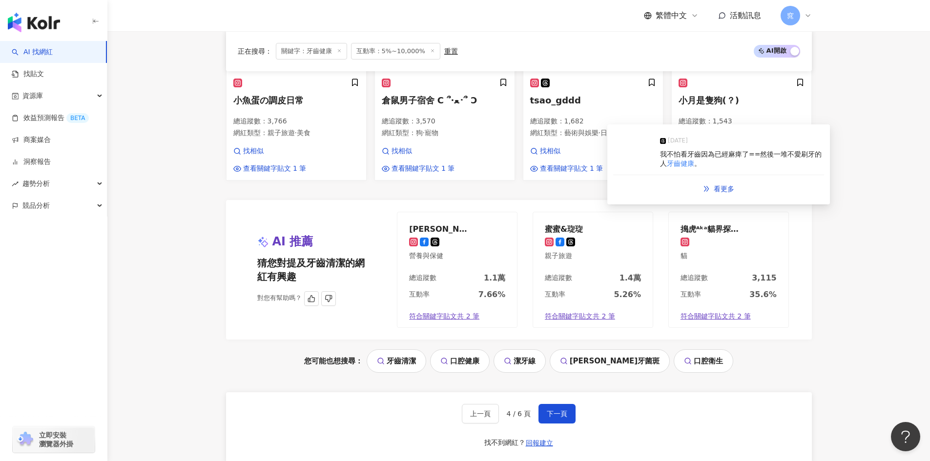
scroll to position [928, 0]
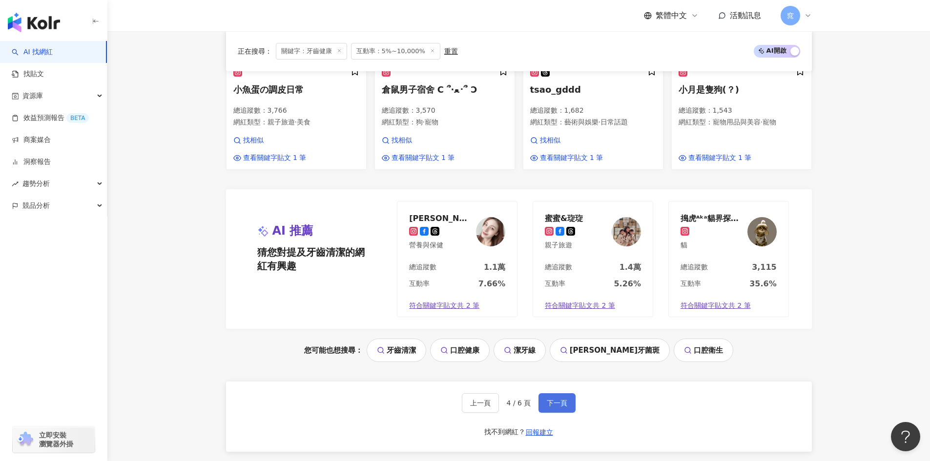
click at [565, 409] on button "下一頁" at bounding box center [556, 403] width 37 height 20
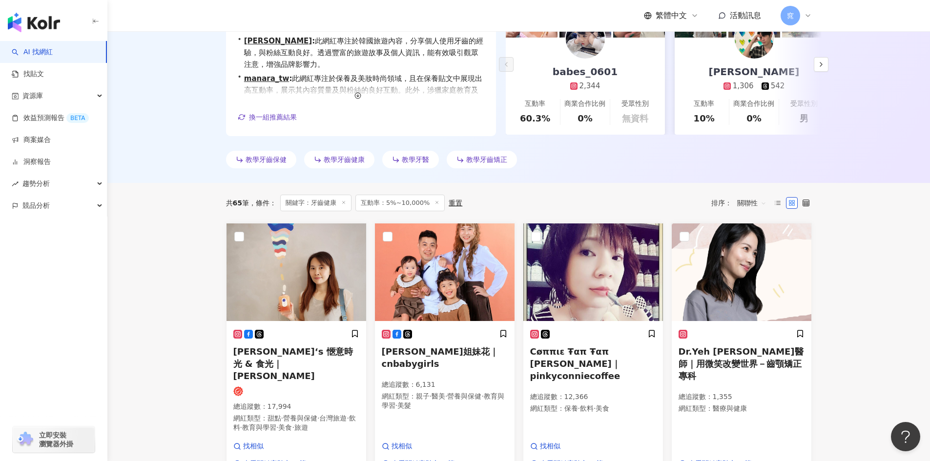
scroll to position [195, 0]
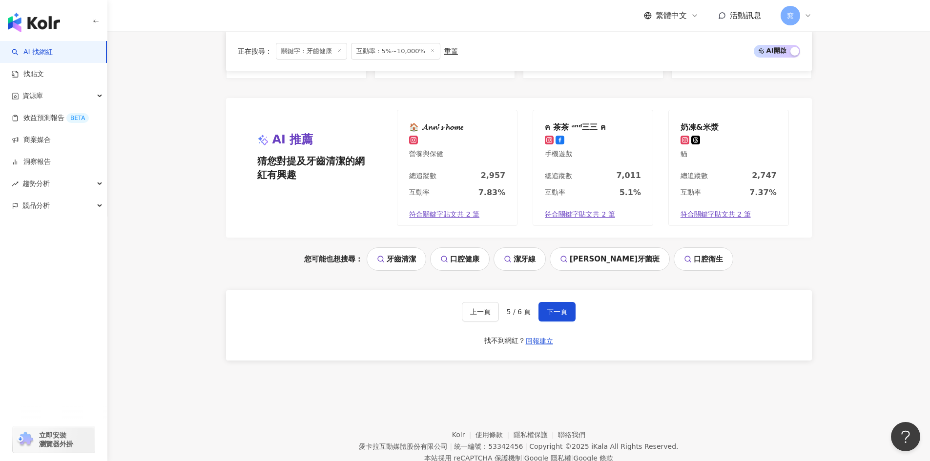
scroll to position [1001, 0]
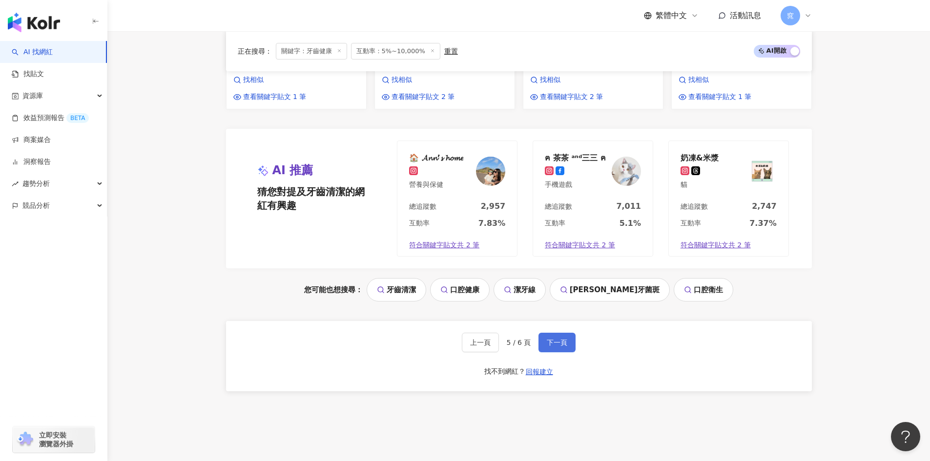
click at [557, 333] on button "下一頁" at bounding box center [556, 343] width 37 height 20
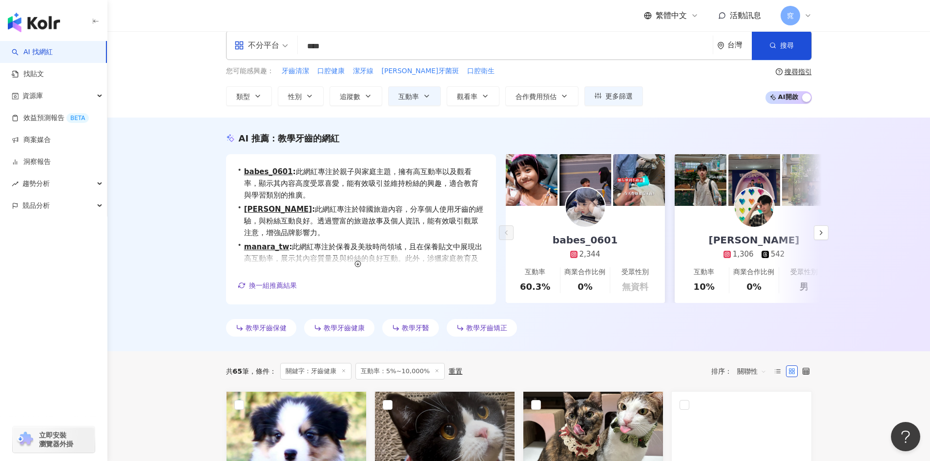
scroll to position [0, 0]
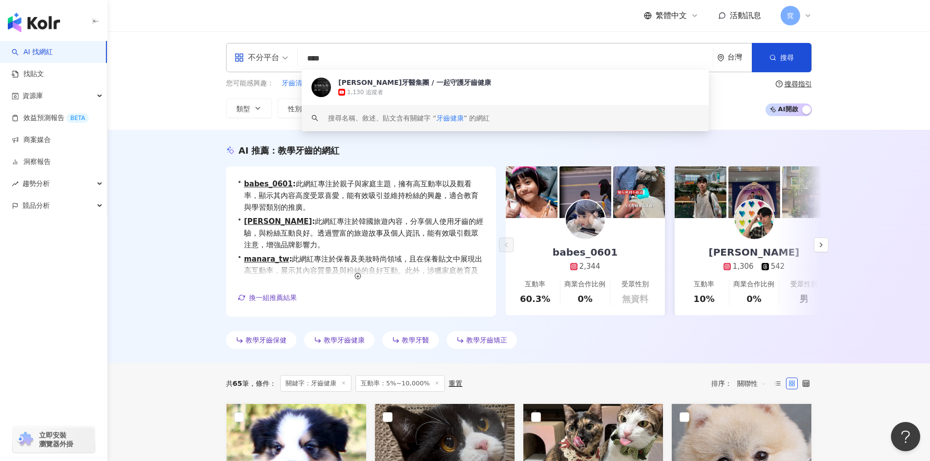
click at [354, 58] on input "****" at bounding box center [505, 58] width 407 height 19
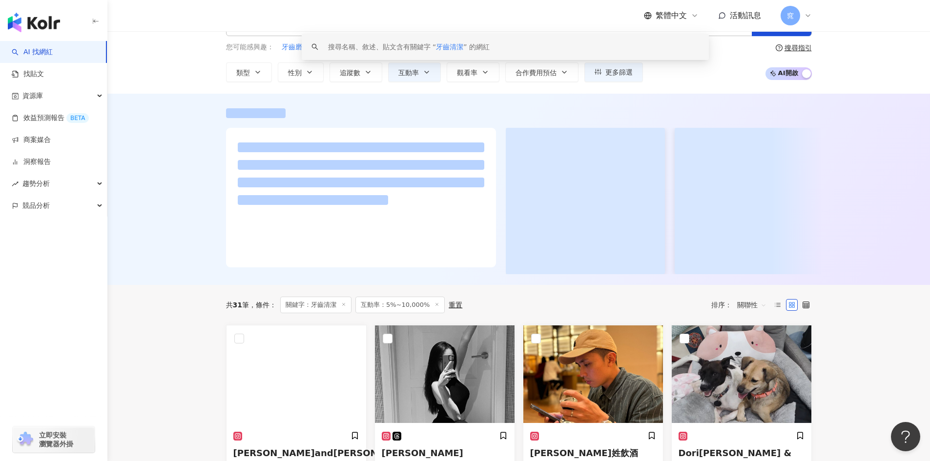
scroll to position [195, 0]
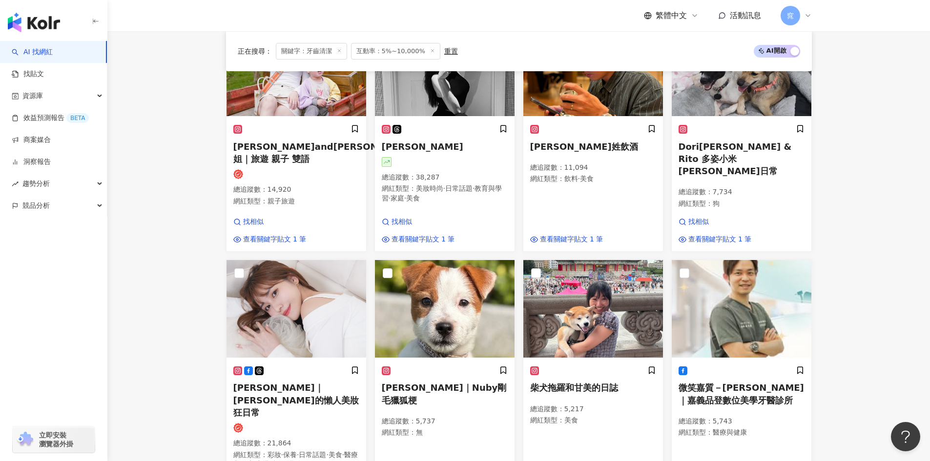
type input "****"
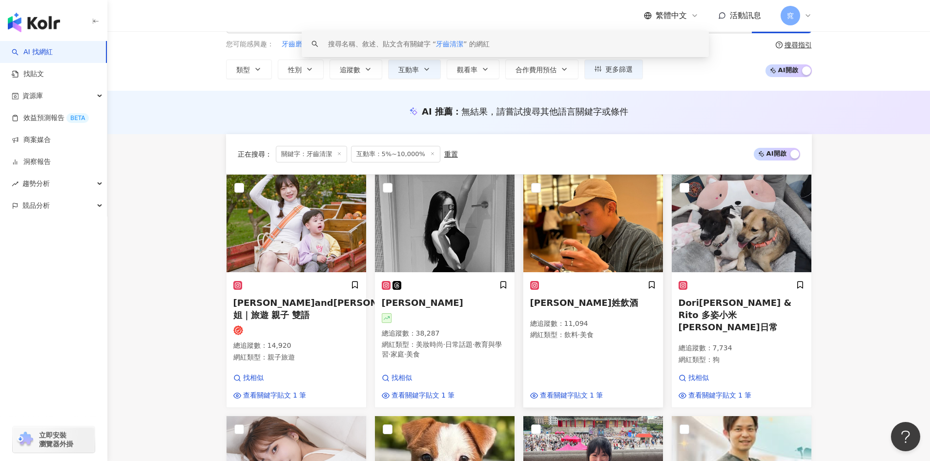
scroll to position [0, 0]
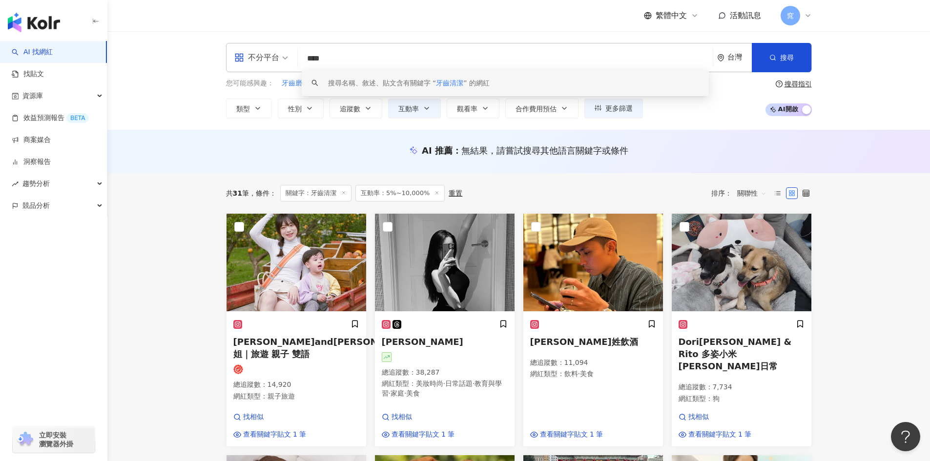
click at [336, 59] on input "****" at bounding box center [505, 58] width 407 height 19
drag, startPoint x: 344, startPoint y: 57, endPoint x: 294, endPoint y: 61, distance: 49.9
click at [294, 61] on div "不分平台 **** 台灣 搜尋 keyword 搜尋名稱、敘述、貼文含有關鍵字 “ 牙齒清潔 ” 的網紅" at bounding box center [519, 57] width 586 height 29
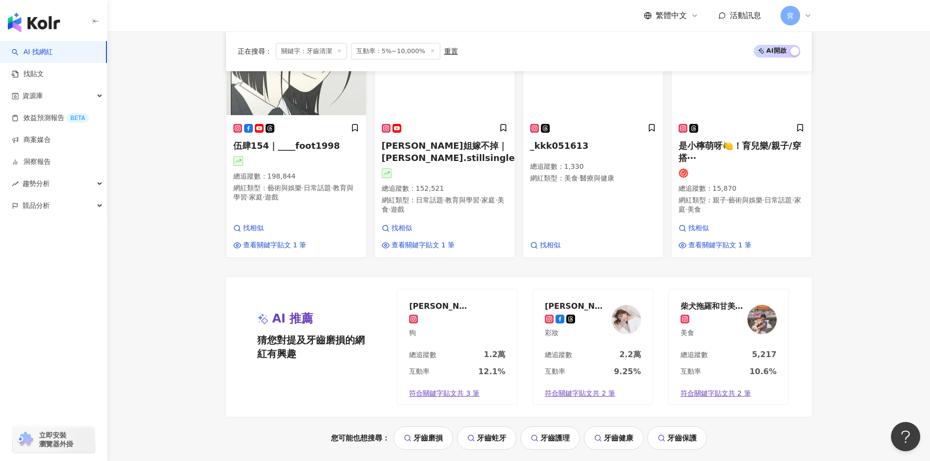
scroll to position [732, 0]
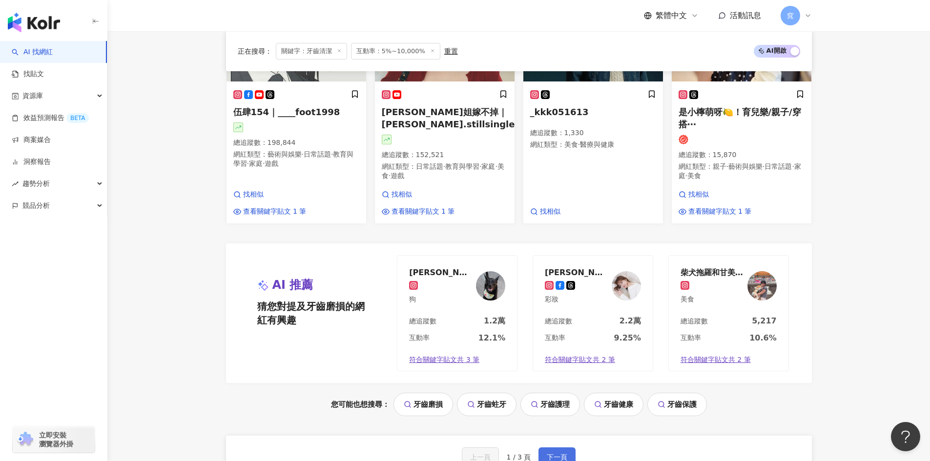
click at [561, 454] on span "下一頁" at bounding box center [557, 458] width 21 height 8
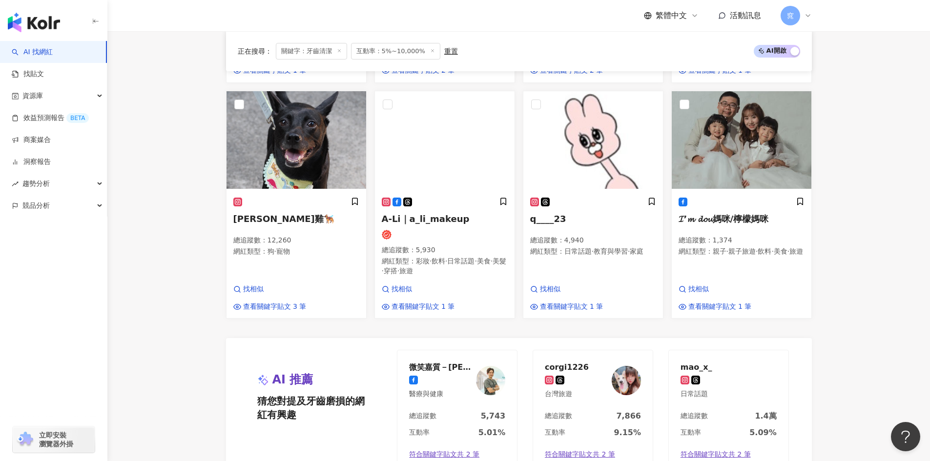
scroll to position [723, 0]
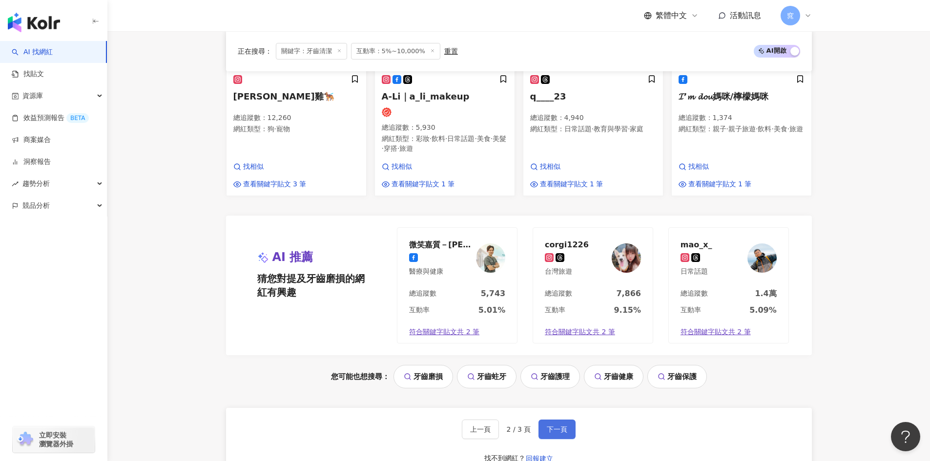
click at [557, 426] on span "下一頁" at bounding box center [557, 430] width 21 height 8
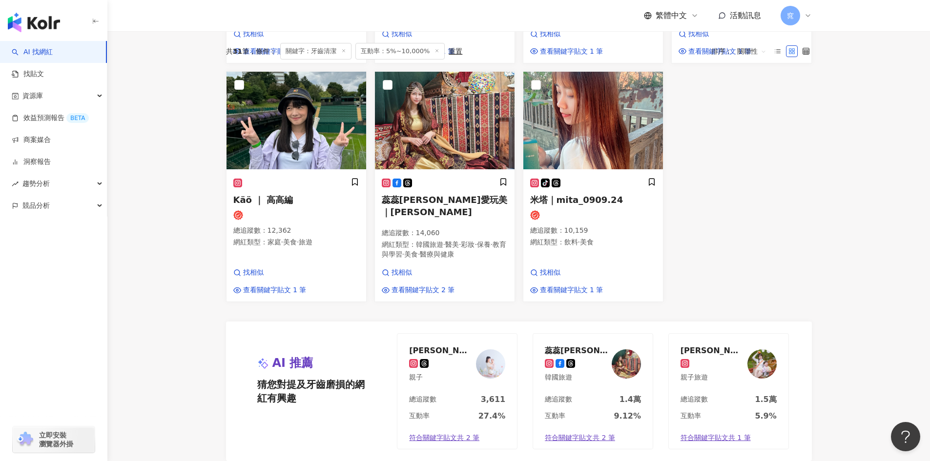
scroll to position [0, 0]
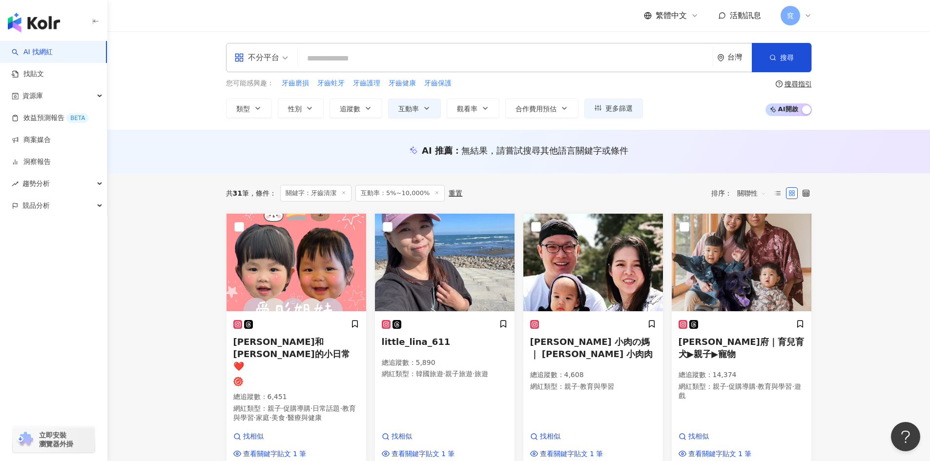
click at [359, 50] on input "search" at bounding box center [505, 58] width 407 height 19
click at [371, 82] on span "牙齒護理" at bounding box center [366, 84] width 27 height 10
type input "****"
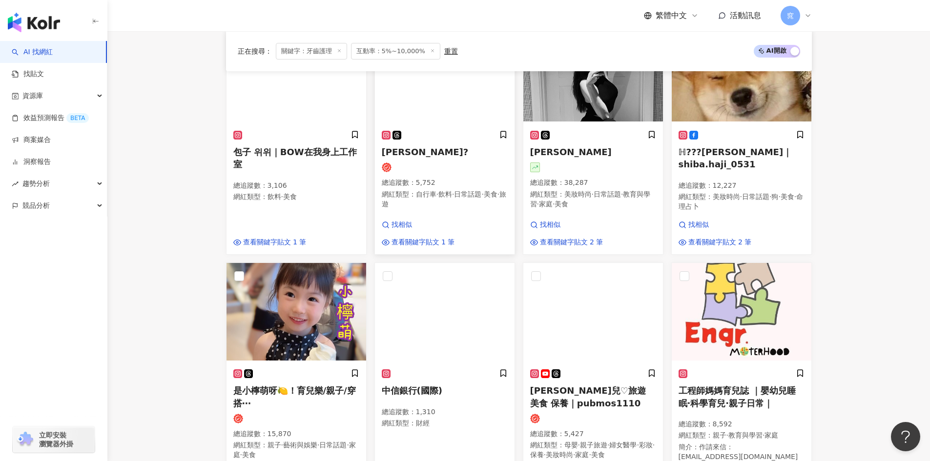
scroll to position [670, 0]
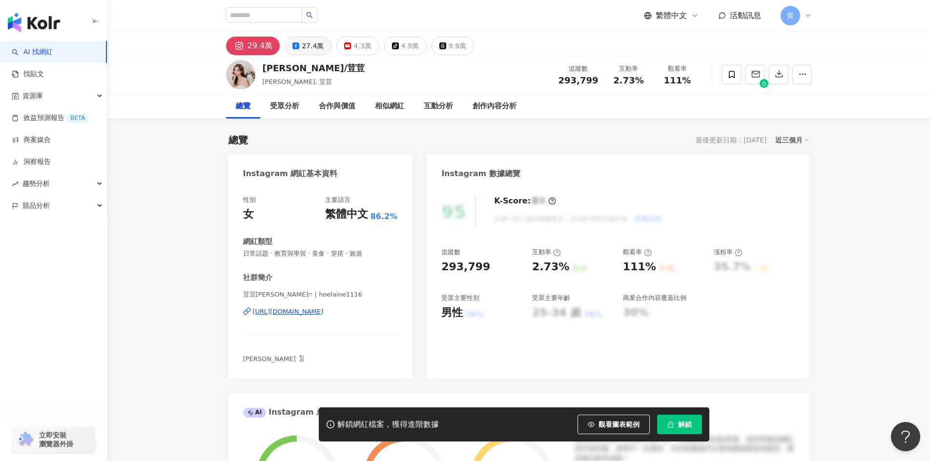
click at [311, 47] on div "27.4萬" at bounding box center [313, 46] width 22 height 14
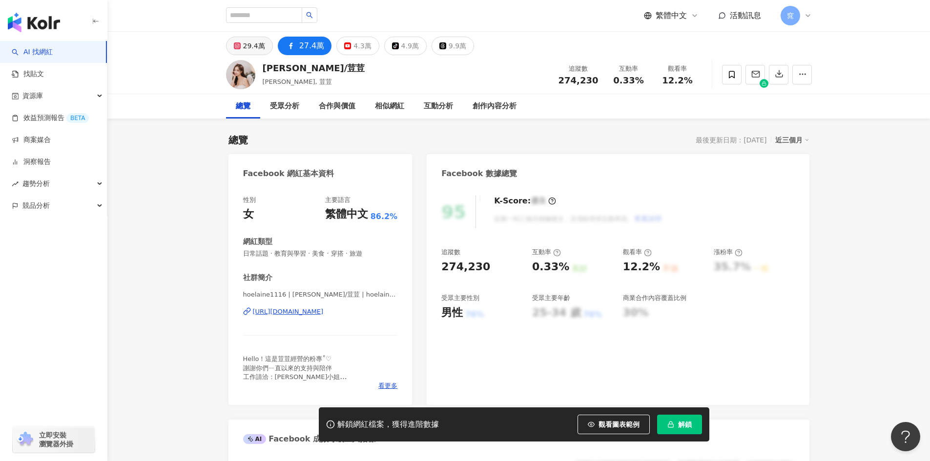
click at [251, 46] on div "29.4萬" at bounding box center [254, 46] width 22 height 14
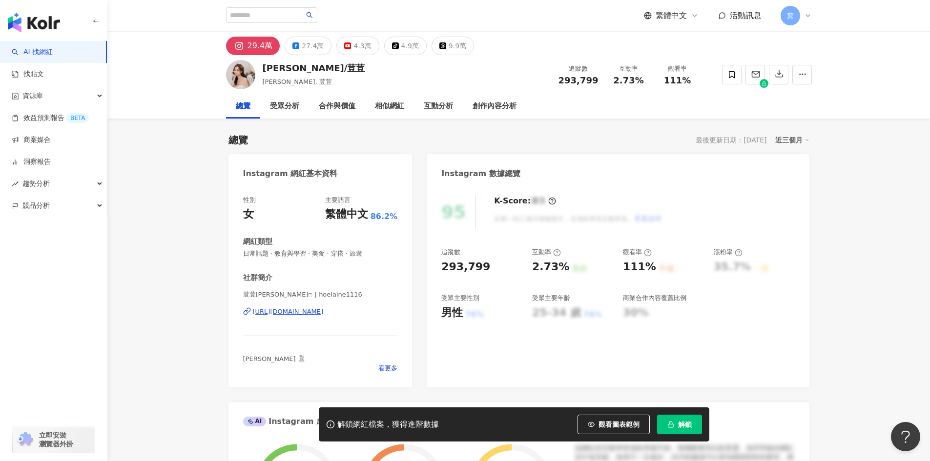
click at [324, 315] on div "https://www.instagram.com/hoelaine1116/" at bounding box center [288, 312] width 71 height 9
click at [358, 47] on div "4.3萬" at bounding box center [362, 46] width 18 height 14
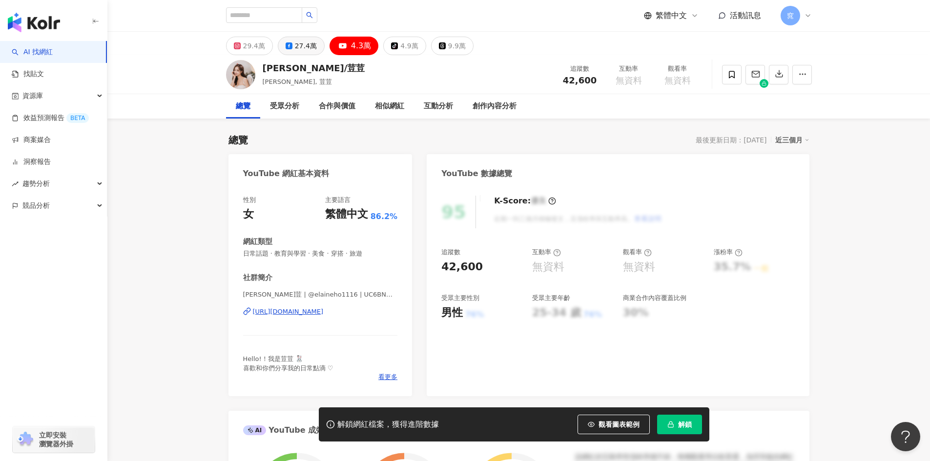
click at [302, 42] on div "27.4萬" at bounding box center [306, 46] width 22 height 14
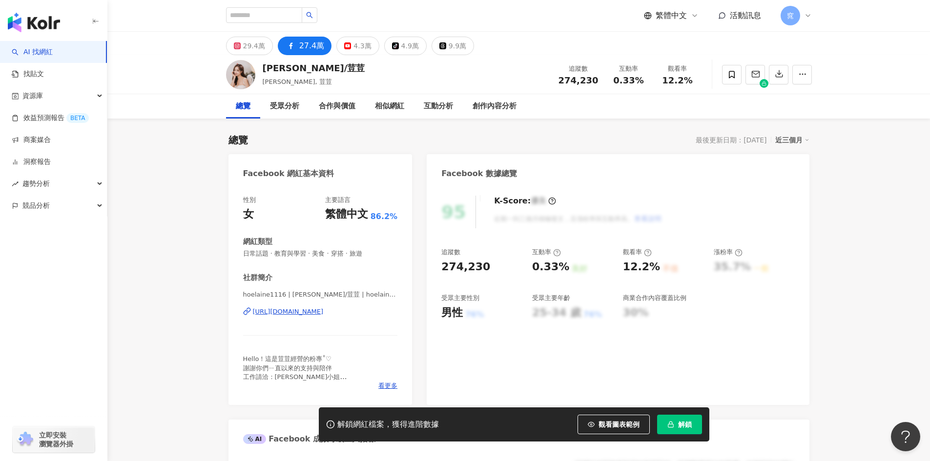
click at [323, 312] on div "[URL][DOMAIN_NAME]" at bounding box center [288, 312] width 71 height 9
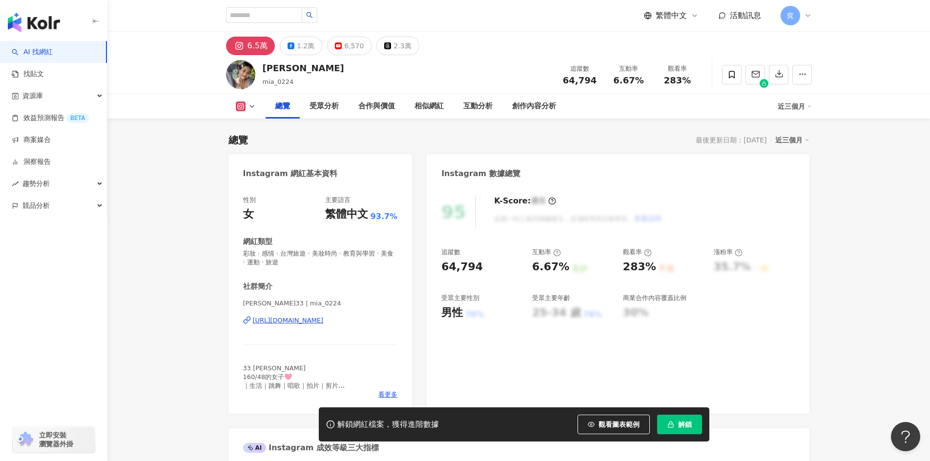
click at [303, 319] on div "[URL][DOMAIN_NAME]" at bounding box center [288, 320] width 71 height 9
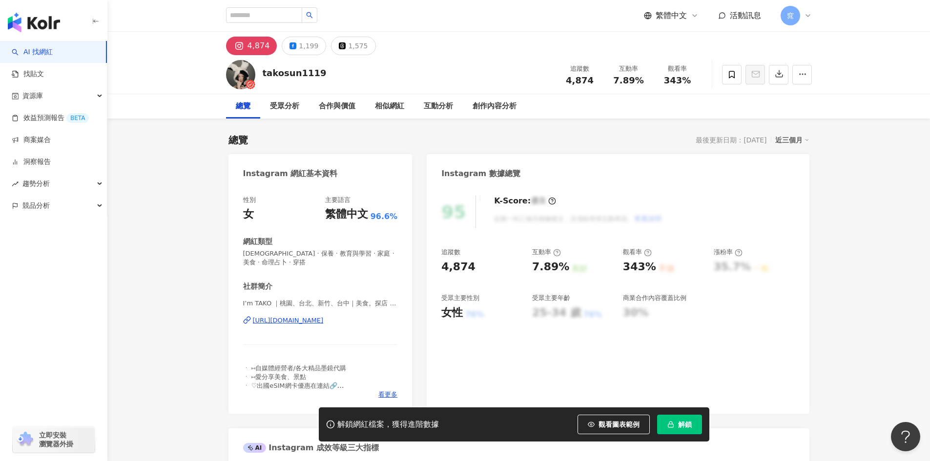
click at [324, 323] on div "[URL][DOMAIN_NAME]" at bounding box center [288, 320] width 71 height 9
